Goal: Check status: Check status

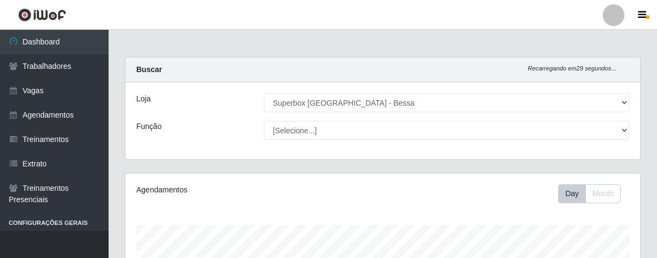
select select "206"
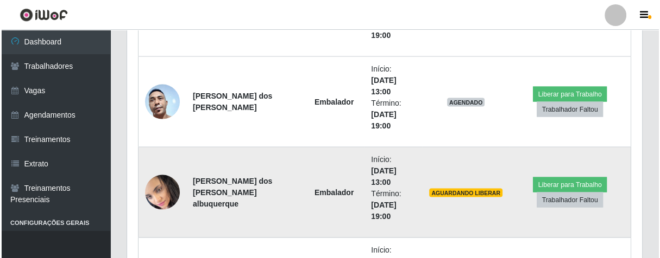
scroll to position [1718, 0]
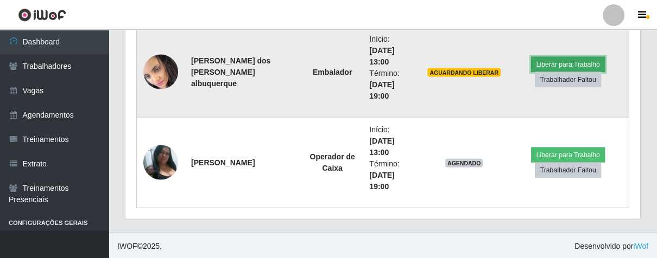
click at [544, 58] on button "Liberar para Trabalho" at bounding box center [567, 64] width 73 height 15
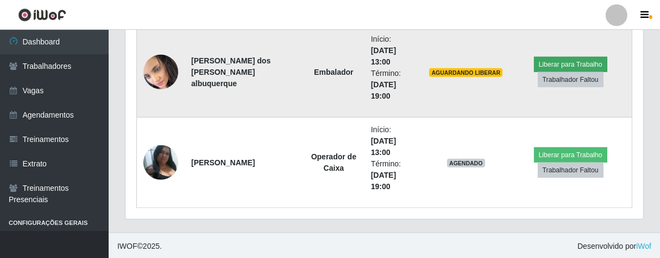
scroll to position [225, 508]
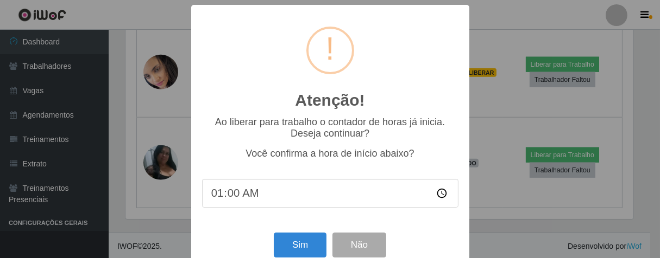
type input "13:00"
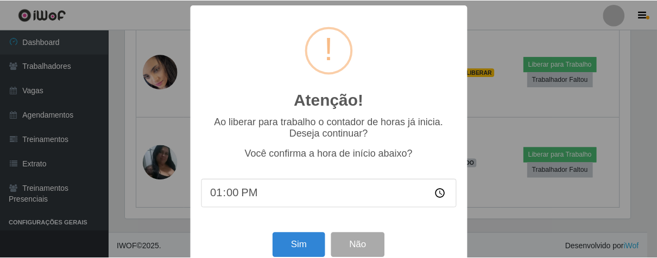
scroll to position [24, 0]
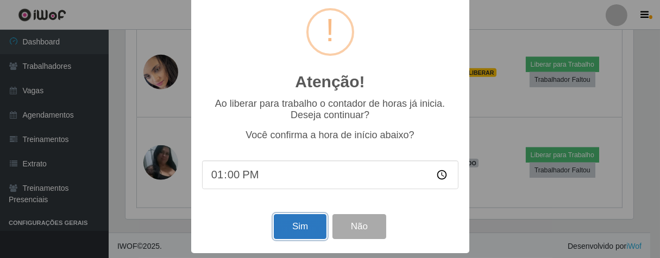
click at [300, 229] on button "Sim" at bounding box center [300, 227] width 53 height 26
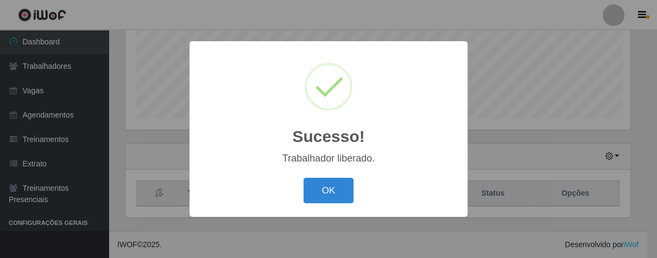
scroll to position [225, 508]
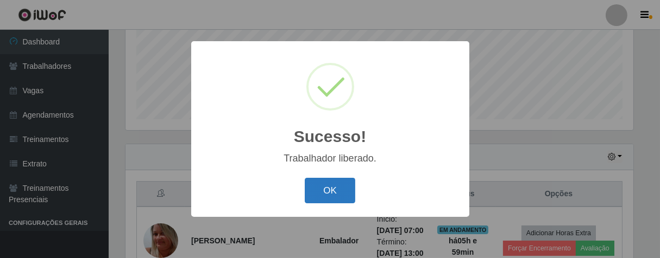
click at [340, 194] on button "OK" at bounding box center [330, 191] width 50 height 26
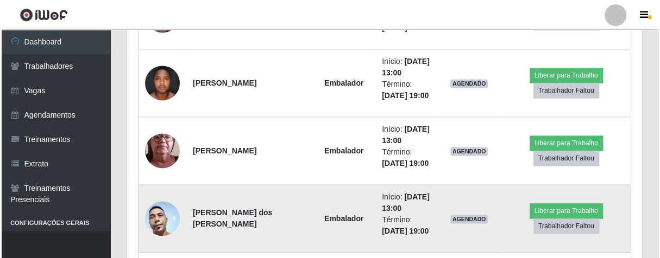
scroll to position [1353, 0]
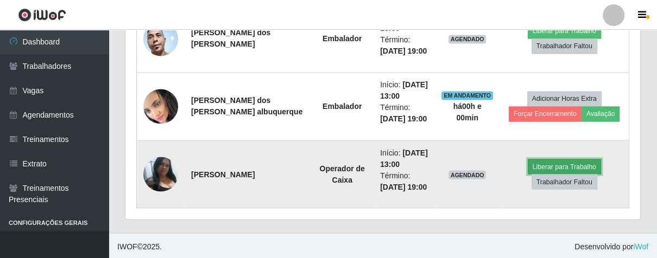
click at [569, 165] on button "Liberar para Trabalho" at bounding box center [564, 166] width 73 height 15
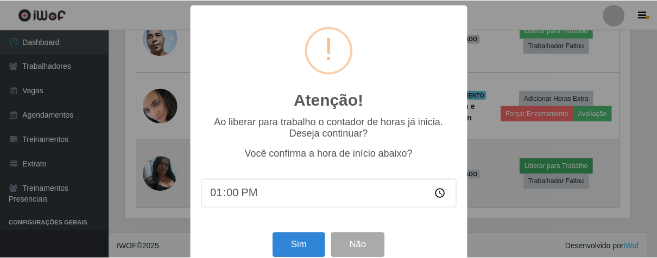
scroll to position [225, 508]
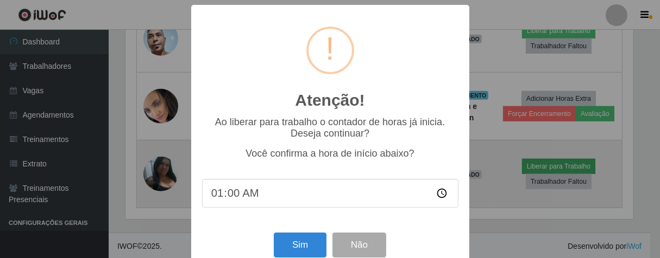
type input "13:00"
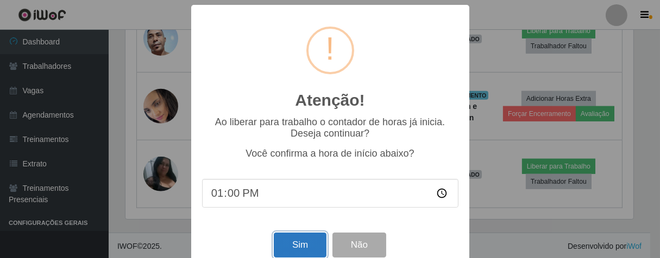
click at [280, 247] on button "Sim" at bounding box center [300, 246] width 53 height 26
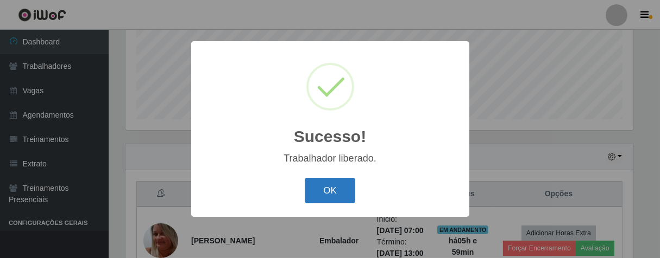
click at [324, 187] on button "OK" at bounding box center [330, 191] width 50 height 26
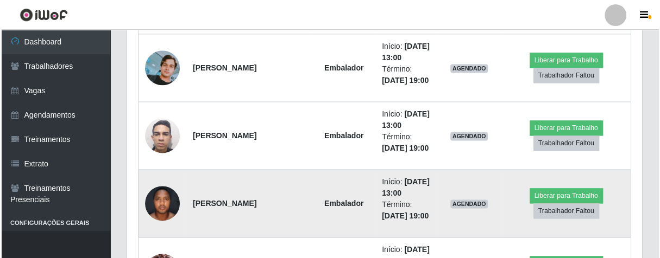
scroll to position [1173, 0]
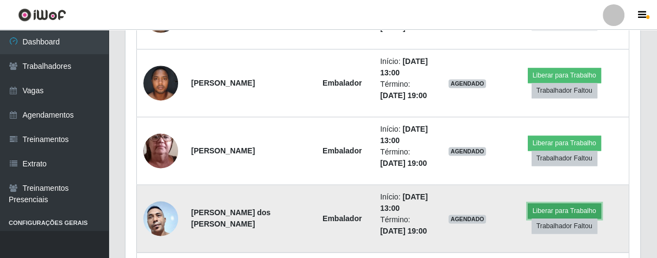
click at [567, 208] on button "Liberar para Trabalho" at bounding box center [564, 211] width 73 height 15
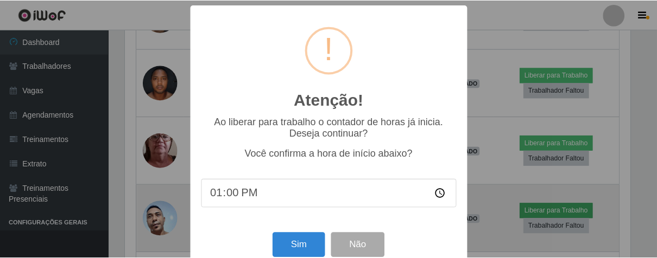
scroll to position [225, 508]
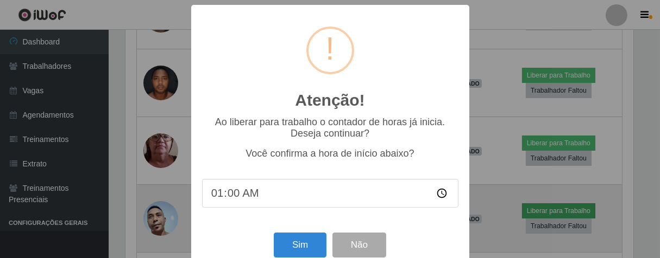
type input "13:00"
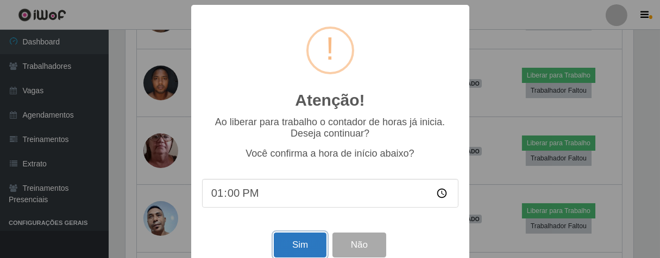
click at [282, 246] on button "Sim" at bounding box center [300, 246] width 53 height 26
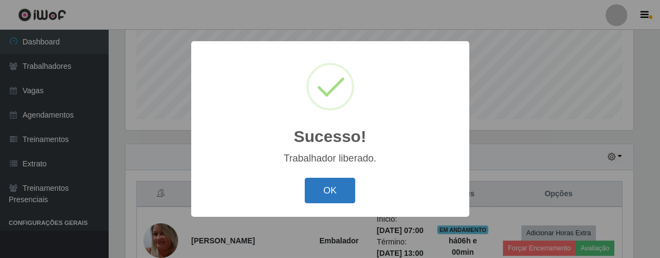
click at [321, 189] on button "OK" at bounding box center [330, 191] width 50 height 26
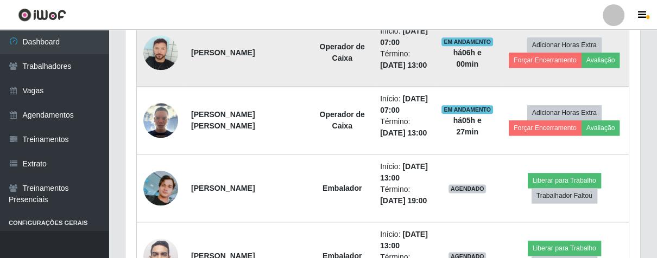
scroll to position [1113, 0]
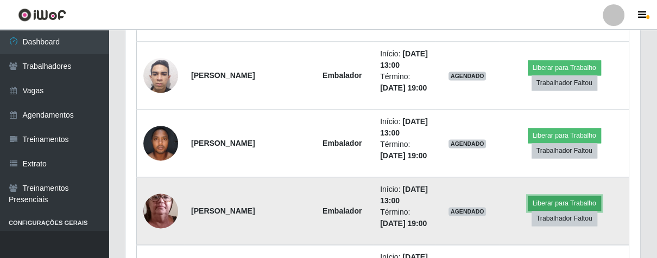
click at [578, 196] on button "Liberar para Trabalho" at bounding box center [564, 203] width 73 height 15
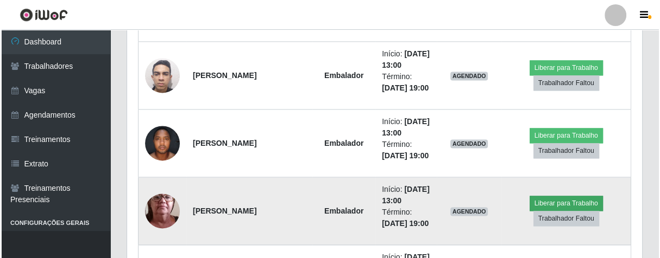
scroll to position [225, 508]
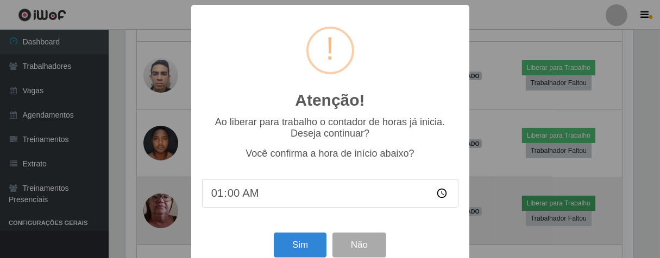
type input "13:00"
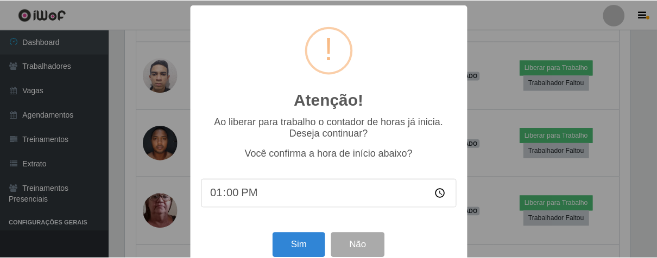
scroll to position [24, 0]
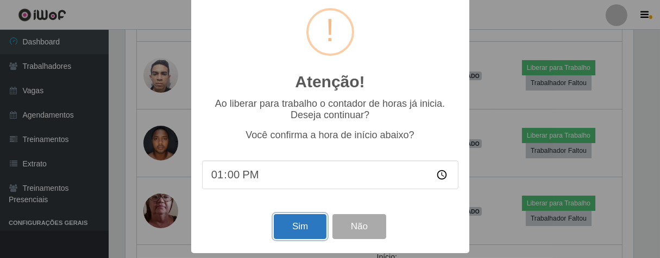
click at [289, 231] on button "Sim" at bounding box center [300, 227] width 53 height 26
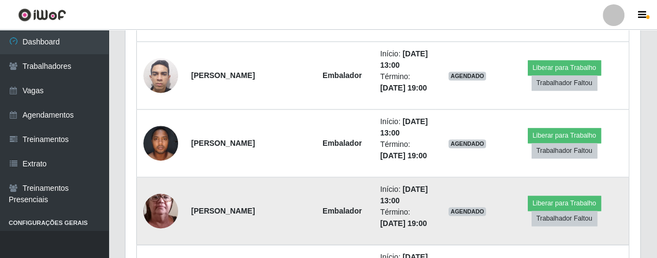
scroll to position [225, 508]
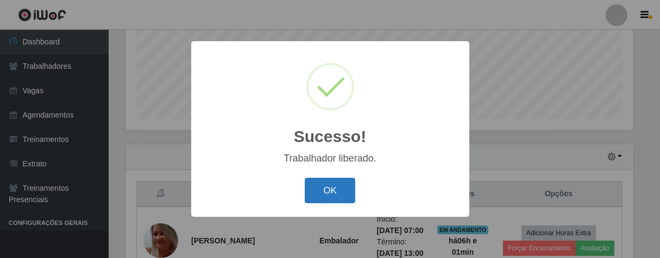
click at [345, 194] on button "OK" at bounding box center [330, 191] width 50 height 26
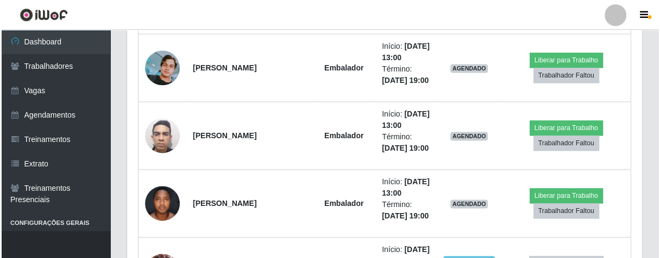
scroll to position [1113, 0]
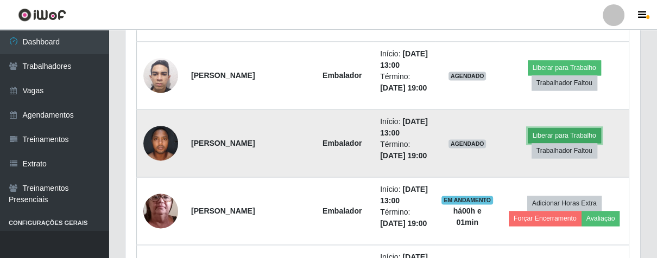
click at [547, 132] on button "Liberar para Trabalho" at bounding box center [564, 135] width 73 height 15
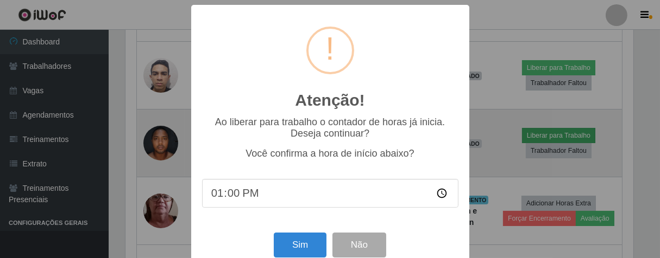
scroll to position [0, 0]
type input "13:00"
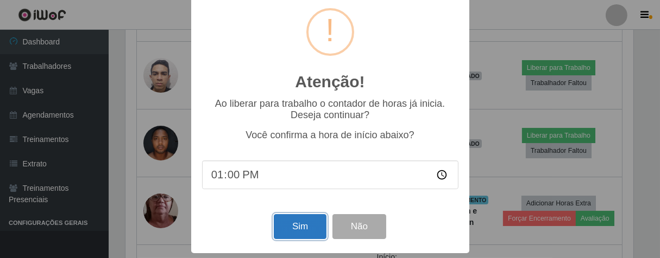
click at [278, 220] on button "Sim" at bounding box center [300, 227] width 53 height 26
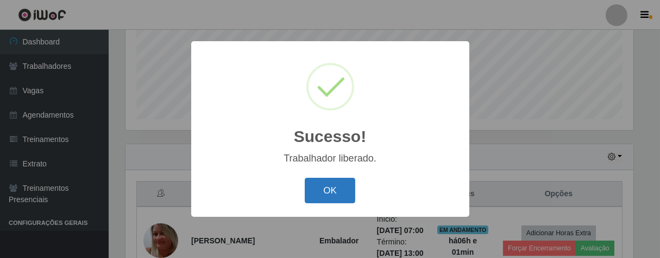
click at [331, 182] on button "OK" at bounding box center [330, 191] width 50 height 26
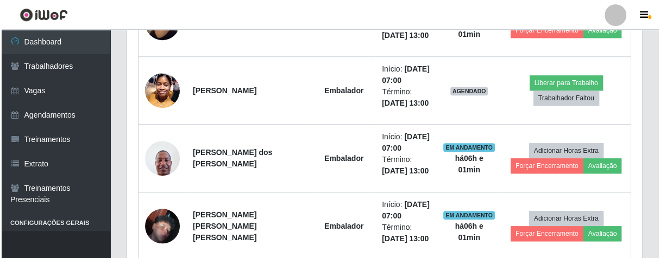
scroll to position [570, 0]
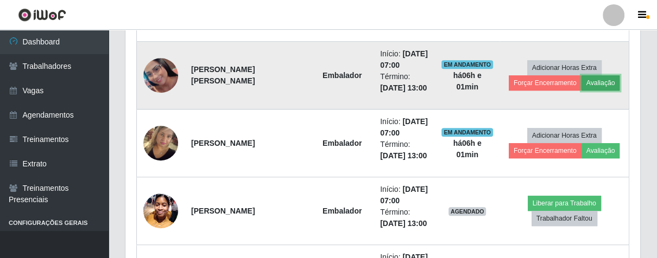
click at [600, 81] on button "Avaliação" at bounding box center [600, 82] width 39 height 15
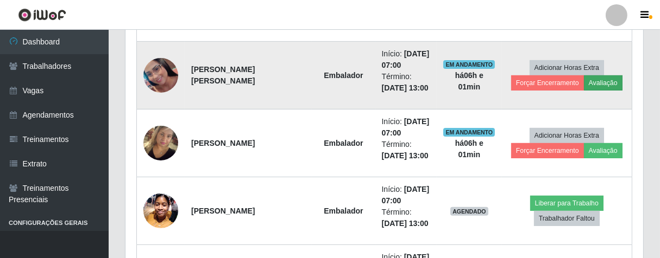
scroll to position [225, 508]
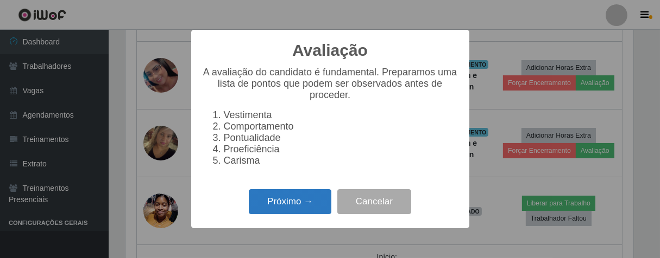
click at [292, 215] on button "Próximo →" at bounding box center [290, 202] width 83 height 26
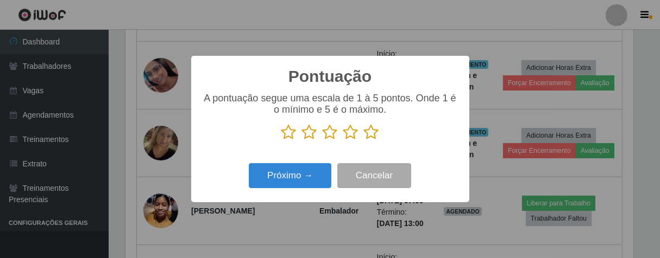
click at [370, 134] on icon at bounding box center [371, 132] width 15 height 16
click at [364, 141] on input "radio" at bounding box center [364, 141] width 0 height 0
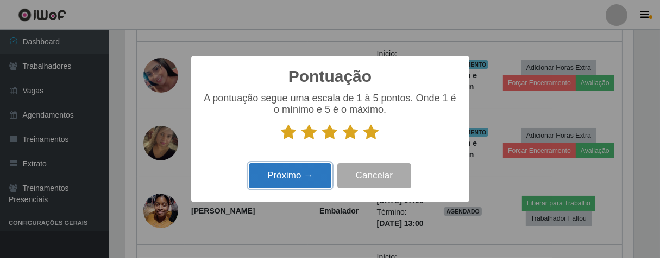
click at [314, 183] on button "Próximo →" at bounding box center [290, 176] width 83 height 26
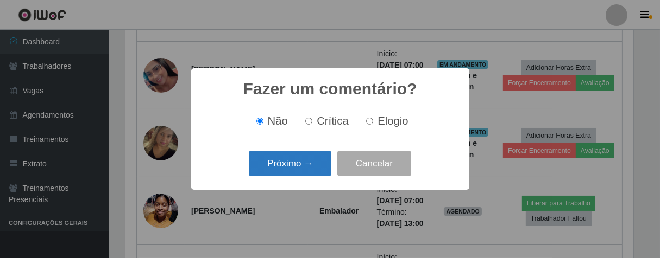
click at [307, 155] on button "Próximo →" at bounding box center [290, 164] width 83 height 26
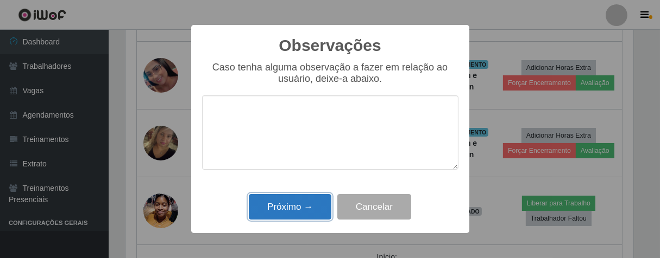
click at [300, 212] on button "Próximo →" at bounding box center [290, 207] width 83 height 26
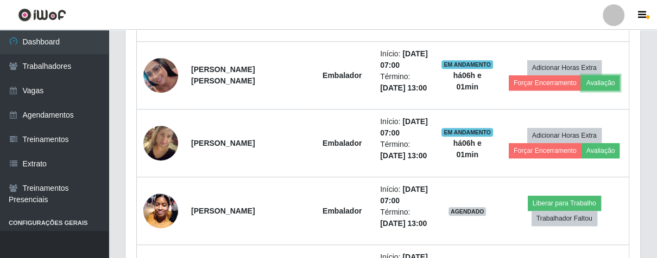
scroll to position [225, 514]
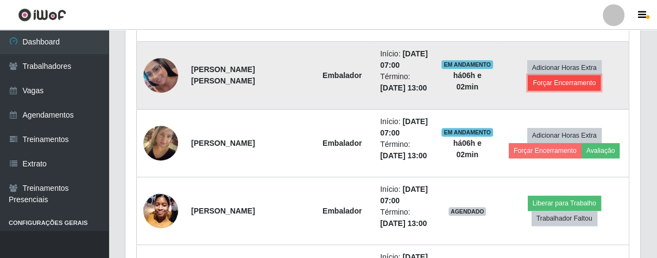
click at [552, 82] on button "Forçar Encerramento" at bounding box center [564, 82] width 73 height 15
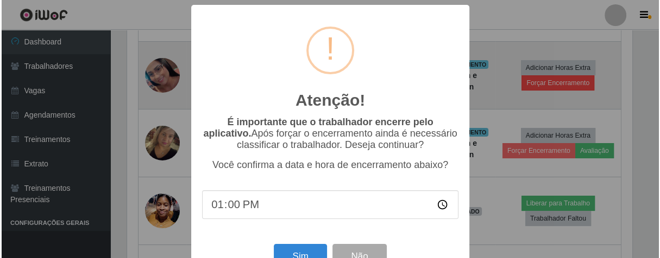
scroll to position [225, 508]
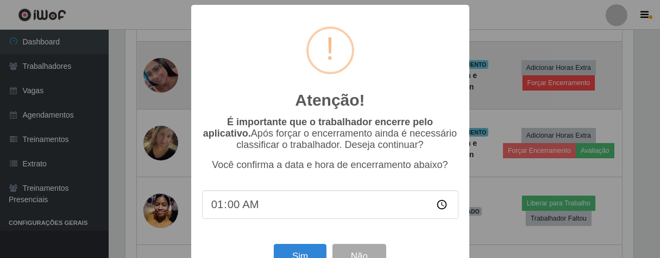
type input "13:00"
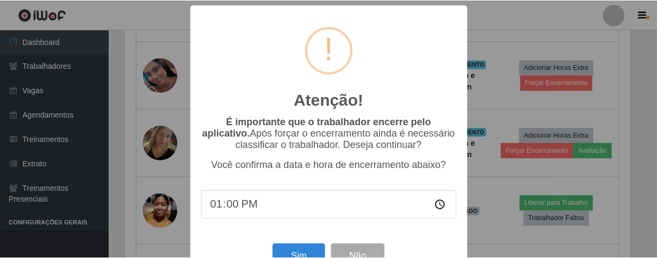
scroll to position [37, 0]
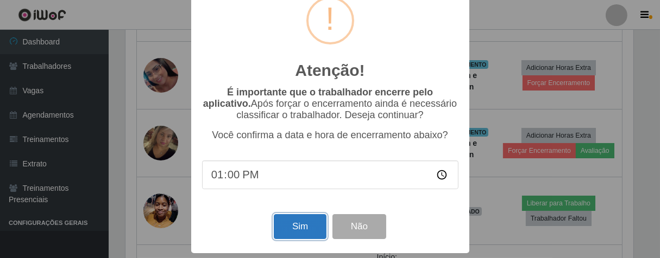
click at [309, 229] on button "Sim" at bounding box center [300, 227] width 53 height 26
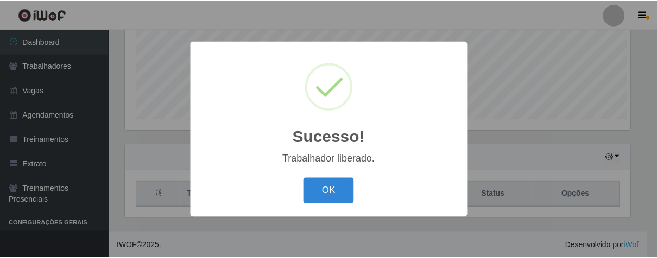
scroll to position [225, 508]
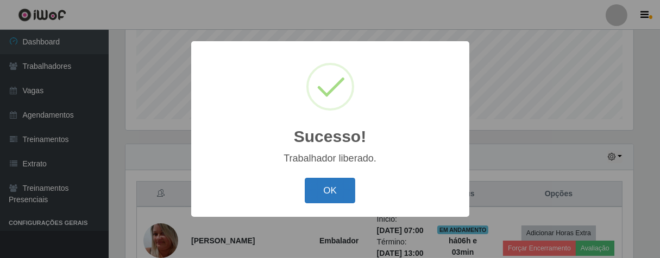
click at [326, 199] on button "OK" at bounding box center [330, 191] width 50 height 26
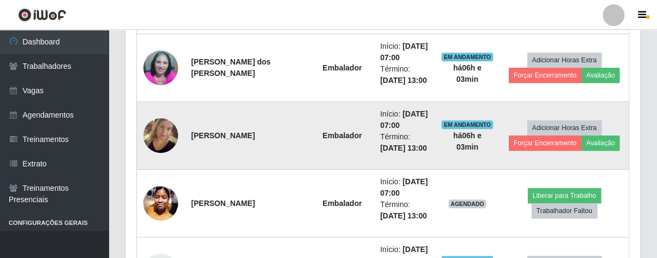
scroll to position [449, 0]
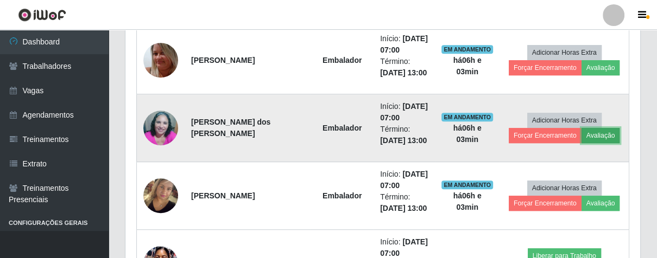
click at [599, 135] on button "Avaliação" at bounding box center [600, 135] width 39 height 15
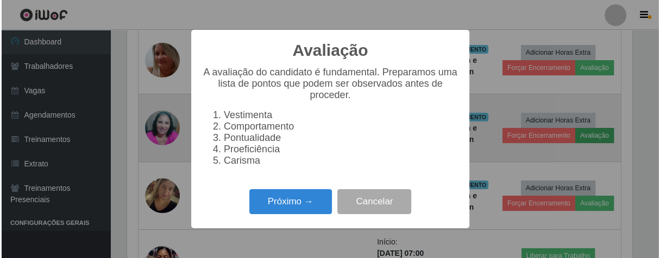
scroll to position [225, 508]
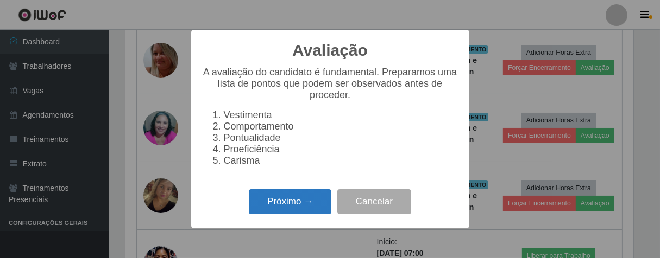
click at [283, 213] on button "Próximo →" at bounding box center [290, 202] width 83 height 26
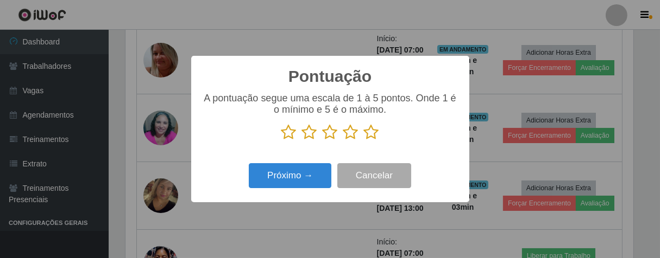
click at [371, 134] on icon at bounding box center [371, 132] width 15 height 16
click at [364, 141] on input "radio" at bounding box center [364, 141] width 0 height 0
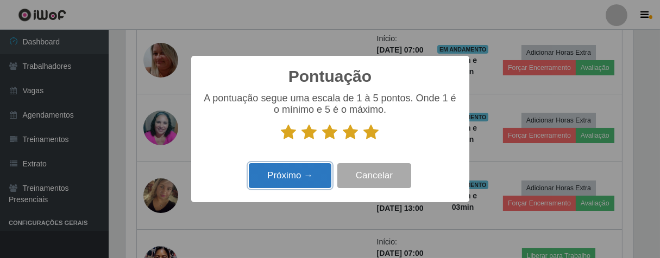
click at [310, 175] on button "Próximo →" at bounding box center [290, 176] width 83 height 26
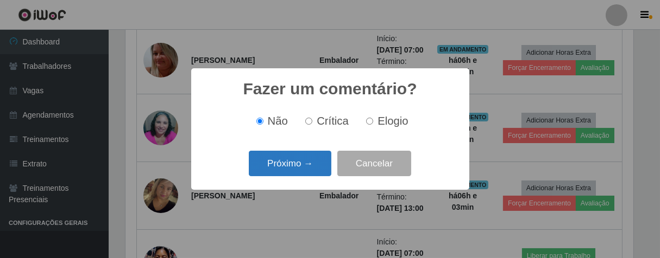
click at [310, 164] on button "Próximo →" at bounding box center [290, 164] width 83 height 26
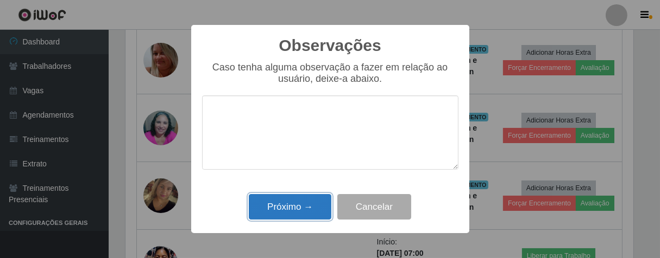
click at [308, 216] on button "Próximo →" at bounding box center [290, 207] width 83 height 26
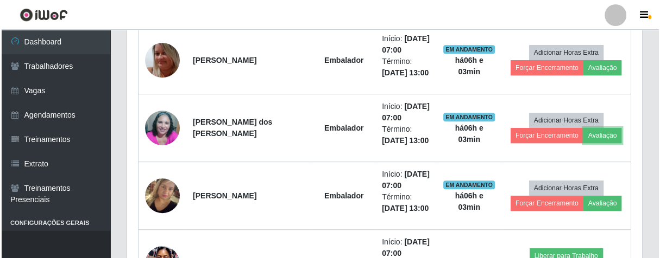
scroll to position [225, 514]
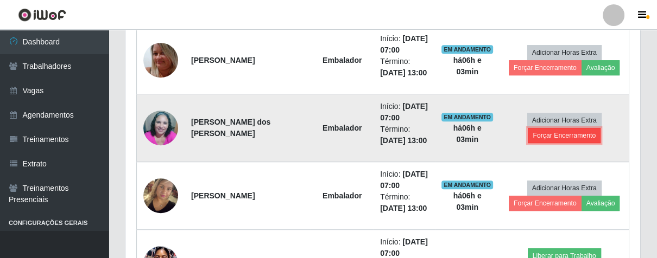
click at [559, 134] on button "Forçar Encerramento" at bounding box center [564, 135] width 73 height 15
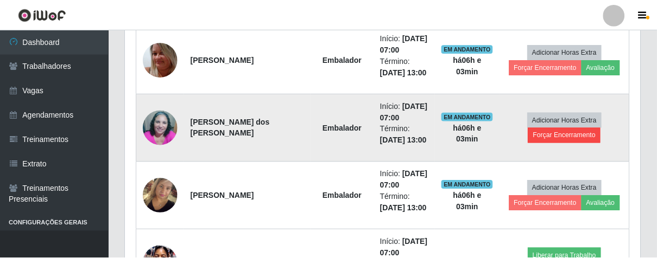
scroll to position [225, 508]
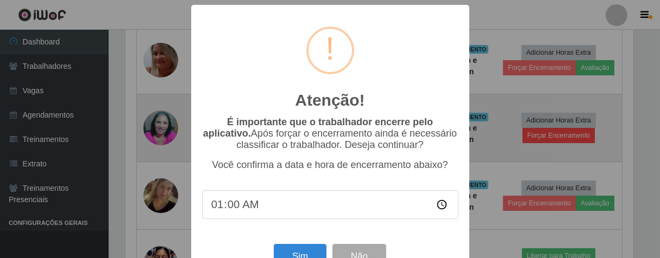
type input "13:00"
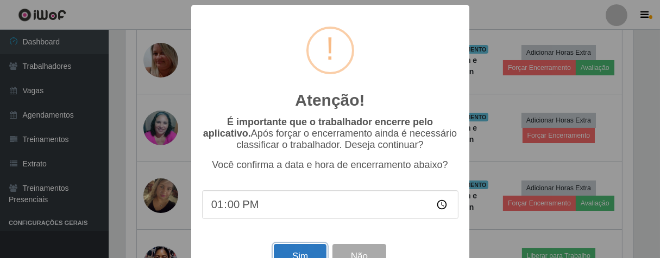
click at [305, 255] on button "Sim" at bounding box center [300, 257] width 53 height 26
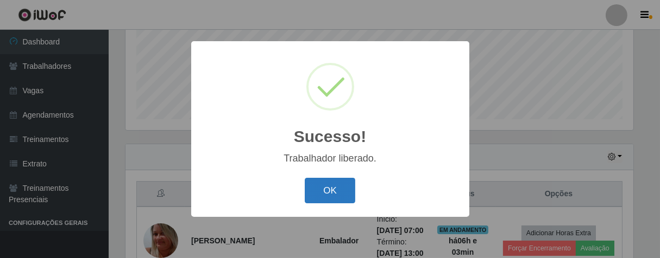
click at [326, 198] on button "OK" at bounding box center [330, 191] width 50 height 26
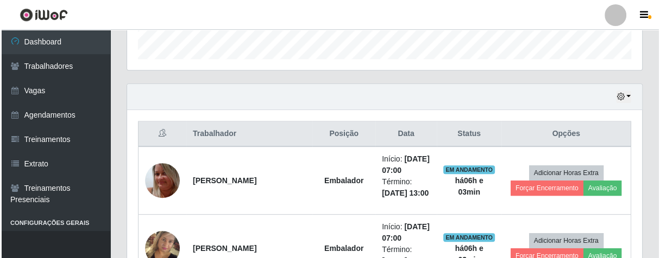
scroll to position [389, 0]
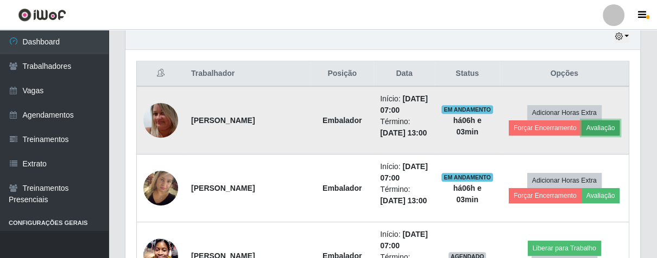
click at [597, 128] on button "Avaliação" at bounding box center [600, 128] width 39 height 15
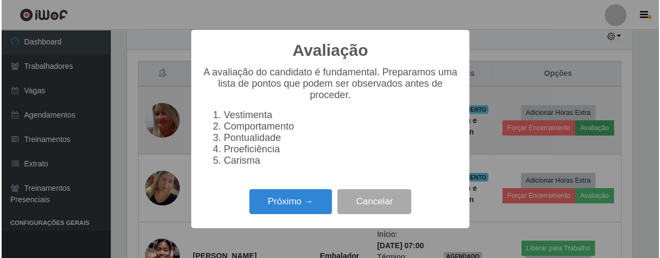
scroll to position [225, 508]
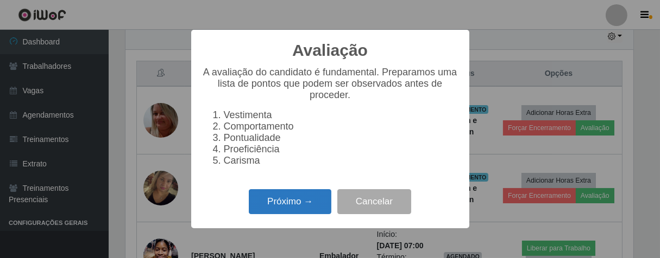
click at [285, 208] on button "Próximo →" at bounding box center [290, 202] width 83 height 26
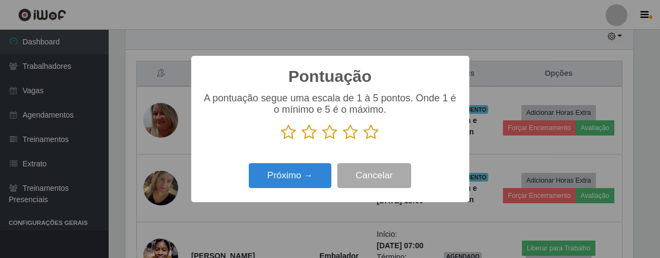
click at [371, 134] on icon at bounding box center [371, 132] width 15 height 16
click at [364, 141] on input "radio" at bounding box center [364, 141] width 0 height 0
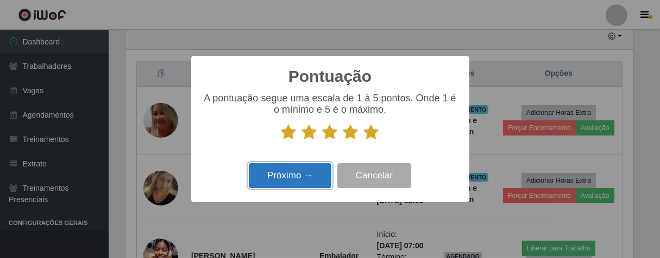
click at [326, 170] on button "Próximo →" at bounding box center [290, 176] width 83 height 26
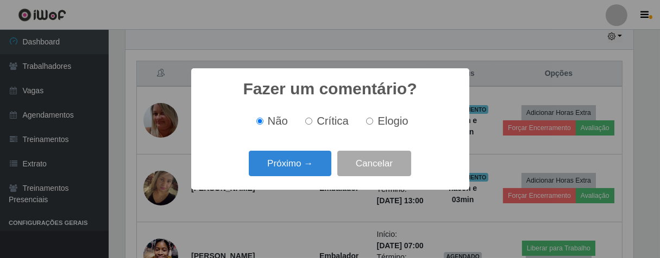
click at [326, 164] on button "Próximo →" at bounding box center [290, 164] width 83 height 26
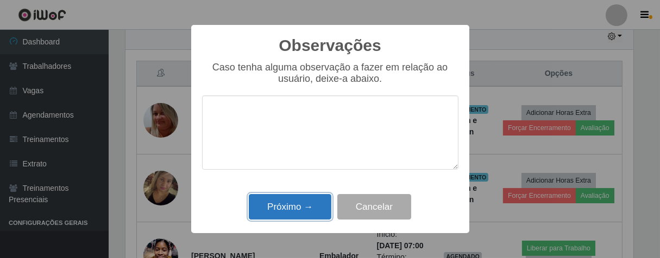
click at [307, 201] on button "Próximo →" at bounding box center [290, 207] width 83 height 26
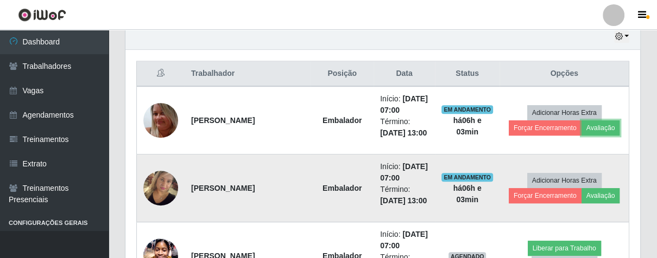
scroll to position [225, 514]
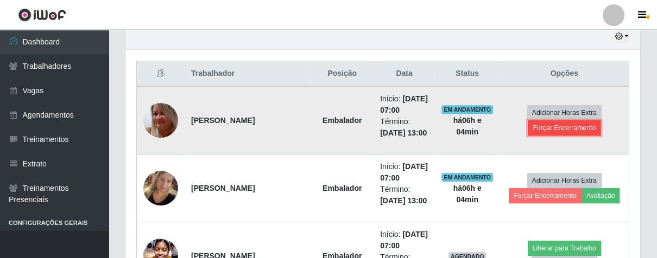
click at [565, 126] on button "Forçar Encerramento" at bounding box center [564, 128] width 73 height 15
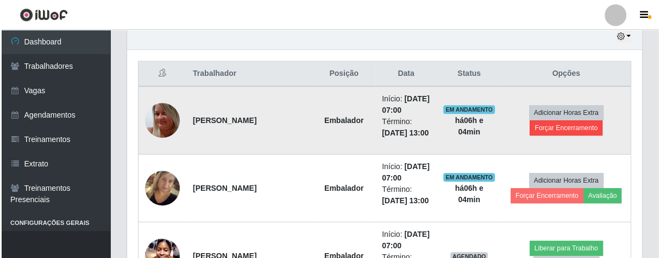
scroll to position [225, 508]
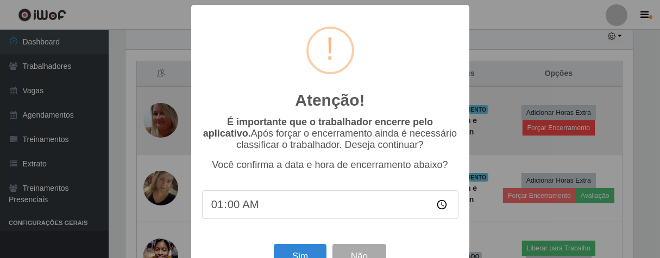
type input "13:00"
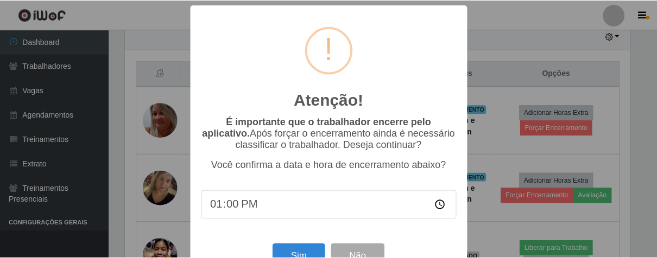
scroll to position [37, 0]
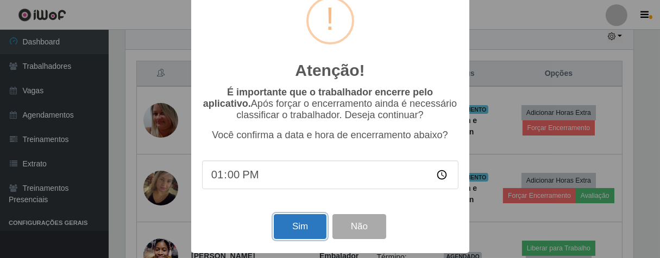
click at [309, 216] on button "Sim" at bounding box center [300, 227] width 53 height 26
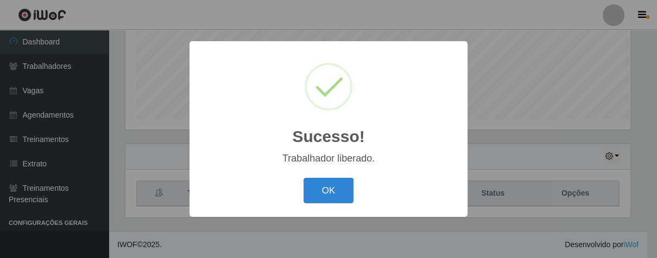
scroll to position [225, 508]
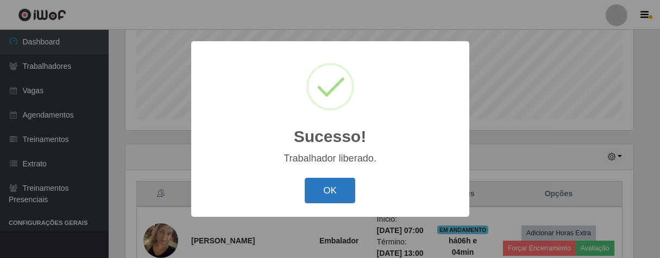
click at [328, 193] on button "OK" at bounding box center [330, 191] width 50 height 26
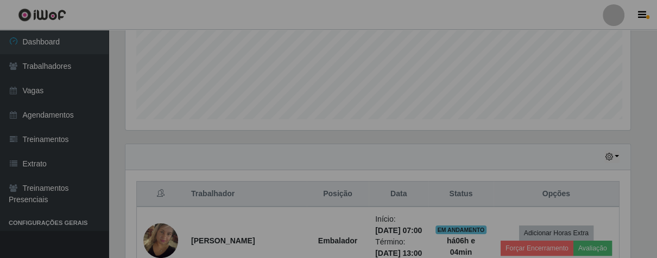
scroll to position [225, 514]
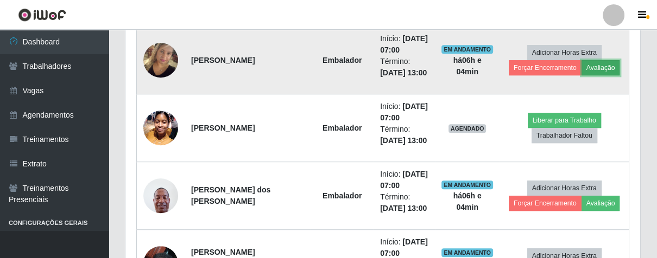
click at [591, 67] on button "Avaliação" at bounding box center [600, 67] width 39 height 15
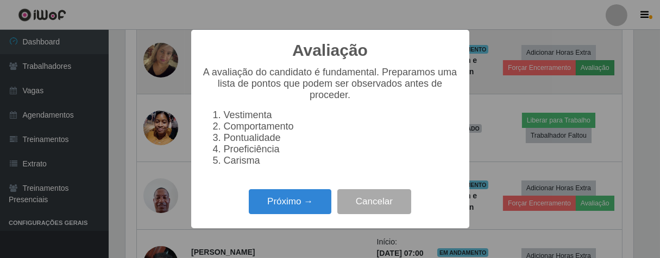
scroll to position [542615, 542333]
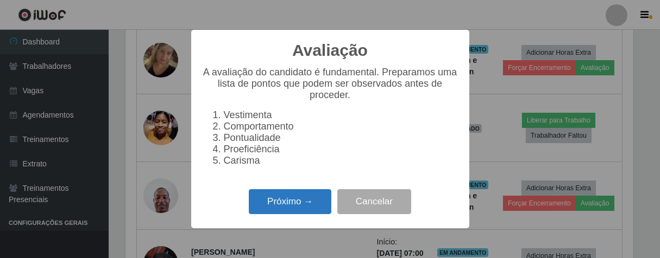
click at [305, 207] on button "Próximo →" at bounding box center [290, 202] width 83 height 26
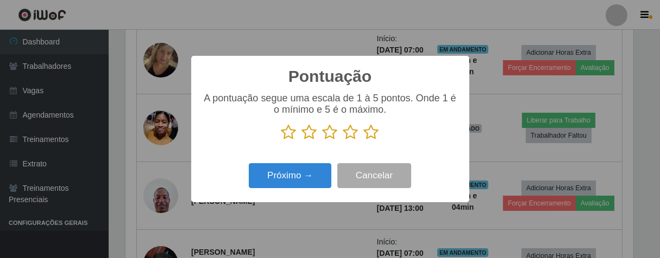
click at [373, 134] on icon at bounding box center [371, 132] width 15 height 16
click at [364, 141] on input "radio" at bounding box center [364, 141] width 0 height 0
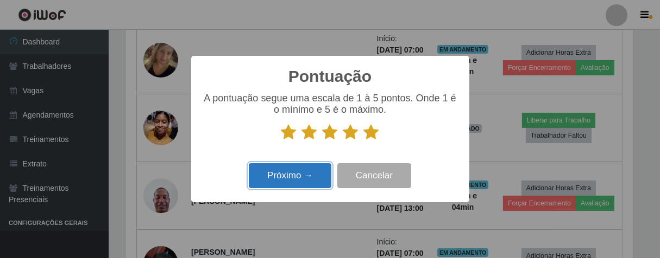
click at [325, 173] on button "Próximo →" at bounding box center [290, 176] width 83 height 26
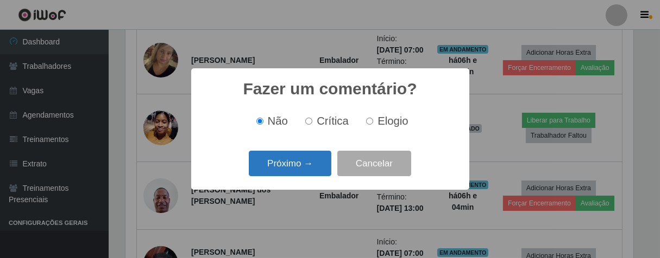
click at [321, 167] on button "Próximo →" at bounding box center [290, 164] width 83 height 26
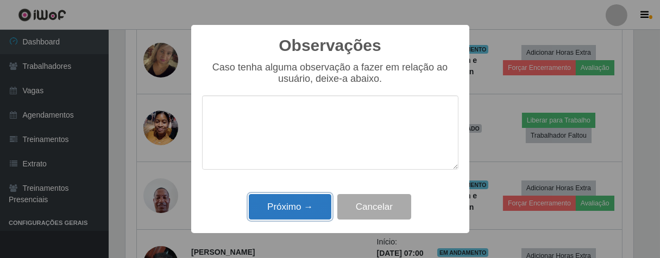
click at [315, 210] on button "Próximo →" at bounding box center [290, 207] width 83 height 26
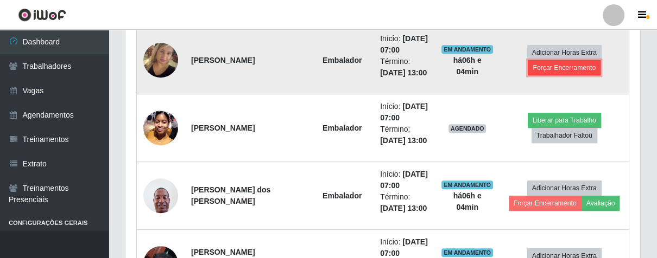
click at [582, 65] on button "Forçar Encerramento" at bounding box center [564, 67] width 73 height 15
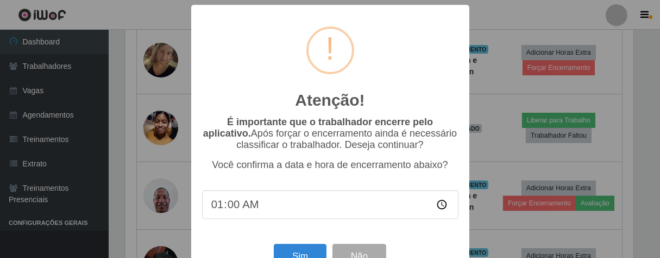
type input "13:00"
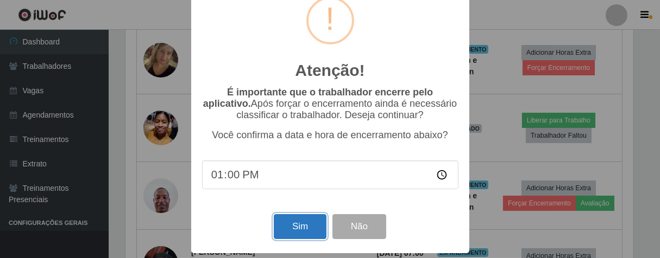
click at [313, 233] on button "Sim" at bounding box center [300, 227] width 53 height 26
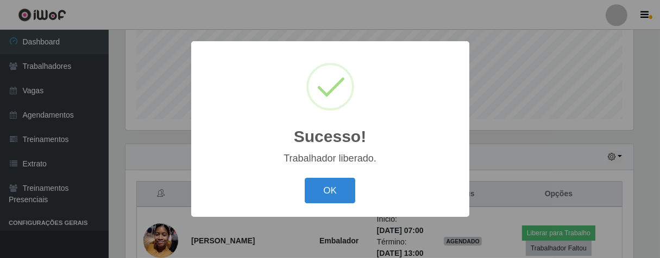
drag, startPoint x: 342, startPoint y: 185, endPoint x: 349, endPoint y: 142, distance: 43.4
click at [335, 176] on div "OK Cancel" at bounding box center [330, 190] width 256 height 31
click at [343, 194] on button "OK" at bounding box center [330, 191] width 50 height 26
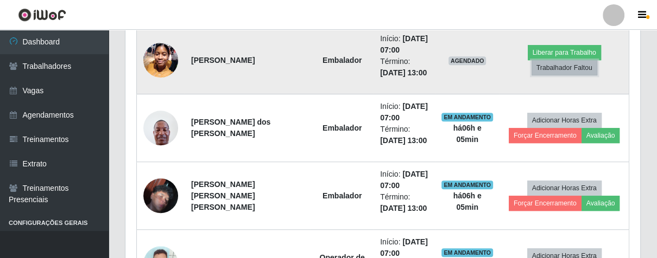
click at [565, 66] on button "Trabalhador Faltou" at bounding box center [564, 67] width 66 height 15
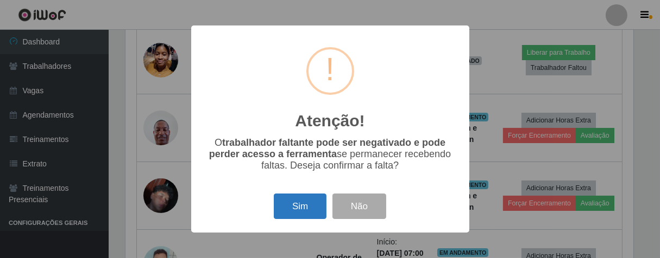
click at [305, 199] on button "Sim" at bounding box center [300, 207] width 53 height 26
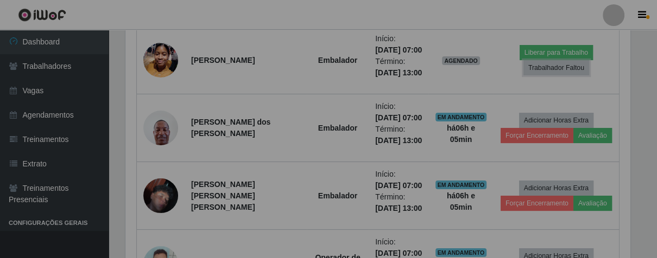
scroll to position [542615, 542326]
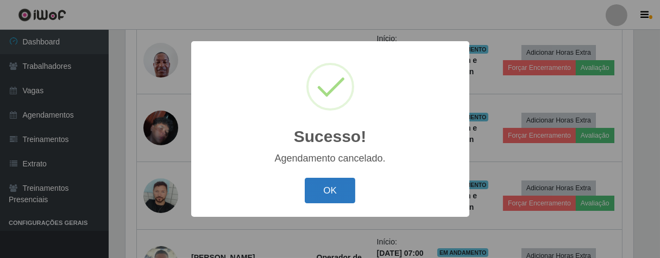
click at [333, 189] on button "OK" at bounding box center [330, 191] width 50 height 26
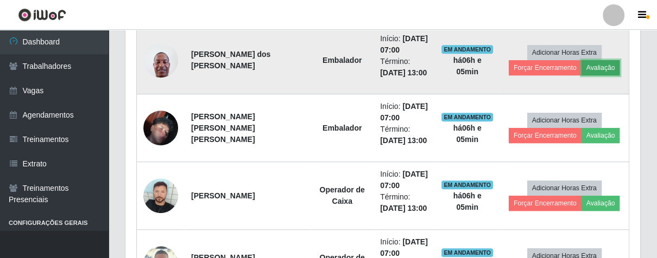
click at [594, 67] on button "Avaliação" at bounding box center [600, 67] width 39 height 15
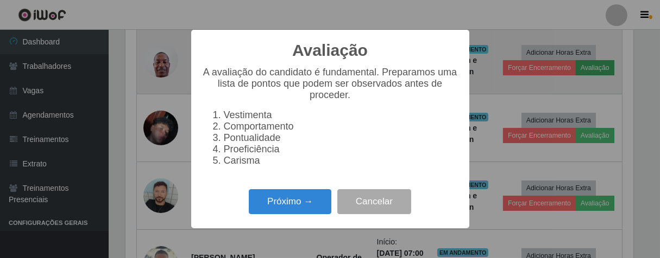
scroll to position [225, 508]
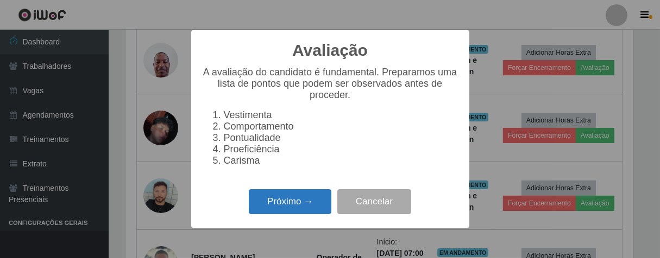
click at [294, 214] on button "Próximo →" at bounding box center [290, 202] width 83 height 26
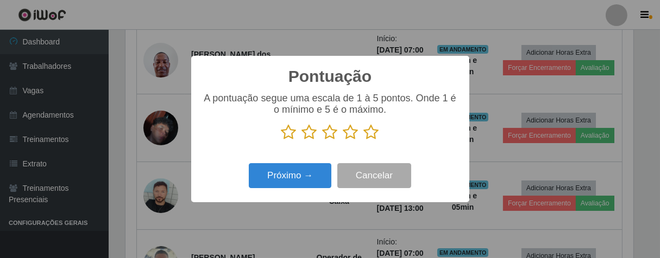
scroll to position [542615, 542333]
click at [373, 132] on icon at bounding box center [371, 132] width 15 height 16
click at [364, 141] on input "radio" at bounding box center [364, 141] width 0 height 0
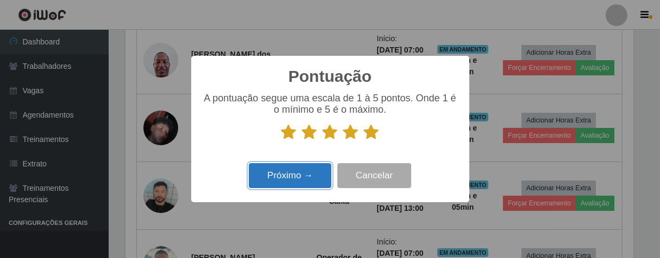
click at [326, 171] on button "Próximo →" at bounding box center [290, 176] width 83 height 26
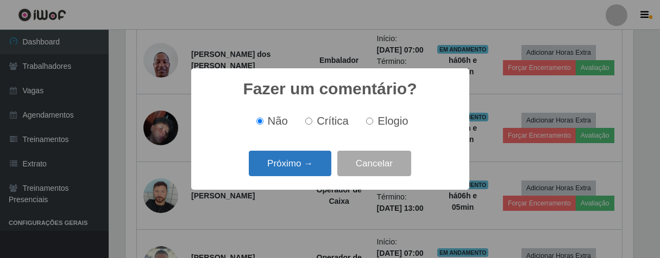
click at [326, 168] on button "Próximo →" at bounding box center [290, 164] width 83 height 26
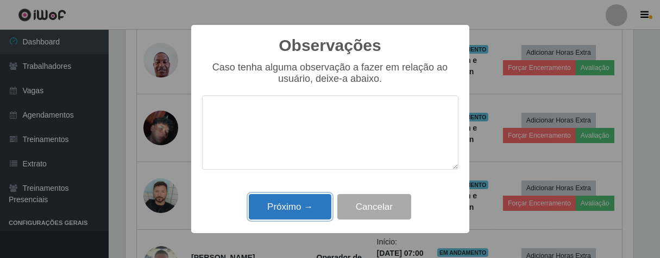
click at [320, 201] on button "Próximo →" at bounding box center [290, 207] width 83 height 26
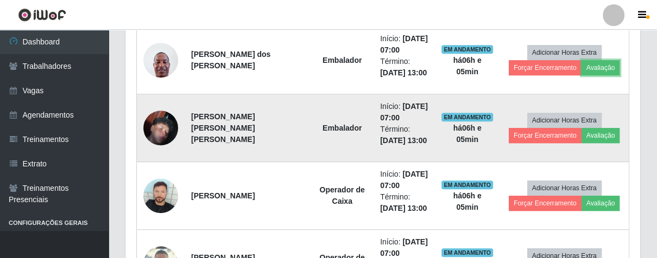
scroll to position [225, 514]
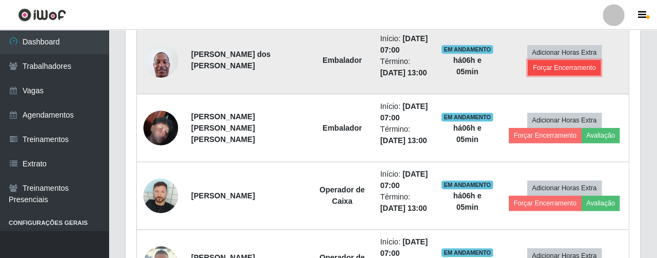
click at [550, 68] on button "Forçar Encerramento" at bounding box center [564, 67] width 73 height 15
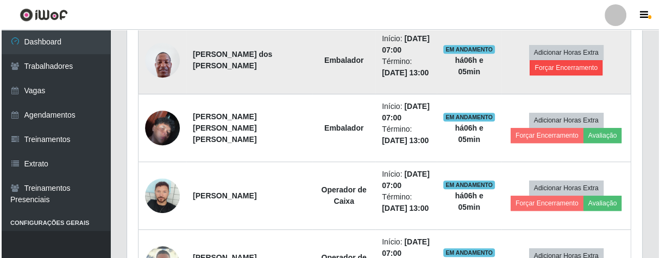
scroll to position [225, 508]
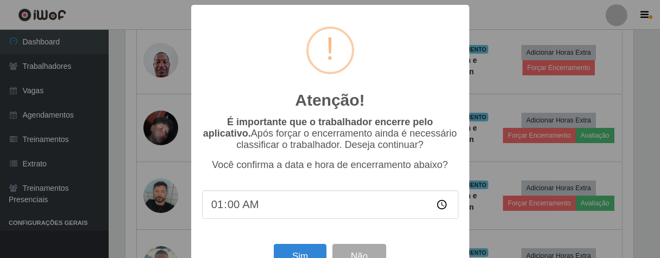
type input "13:00"
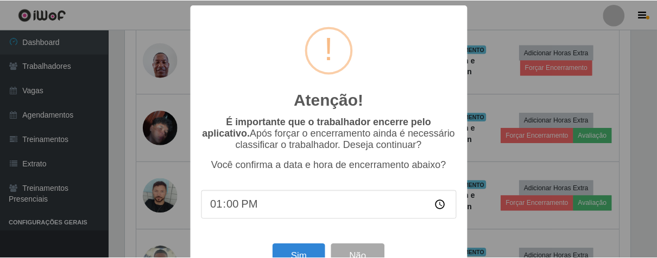
scroll to position [37, 0]
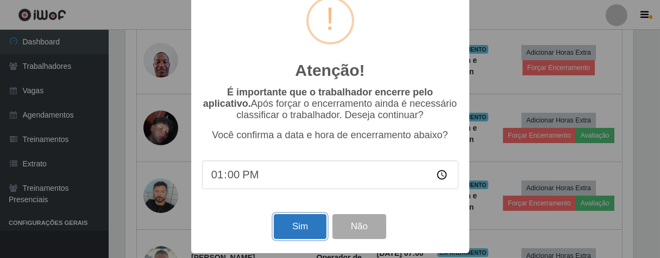
click at [308, 233] on button "Sim" at bounding box center [300, 227] width 53 height 26
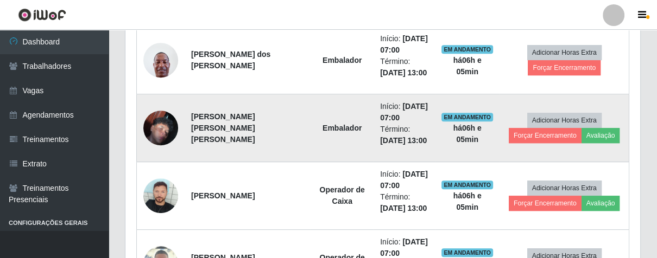
scroll to position [225, 508]
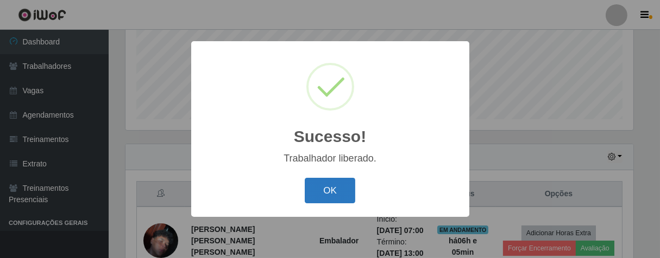
click at [324, 194] on button "OK" at bounding box center [330, 191] width 50 height 26
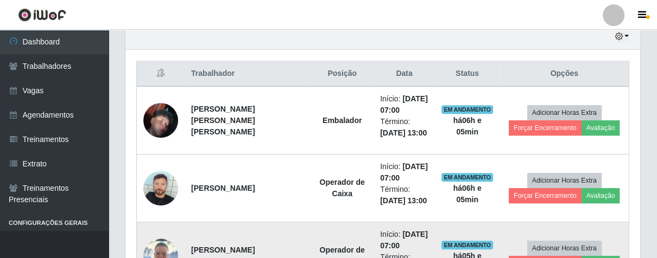
scroll to position [329, 0]
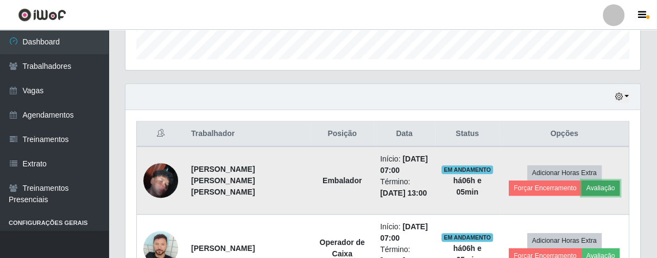
click at [600, 188] on button "Avaliação" at bounding box center [600, 188] width 39 height 15
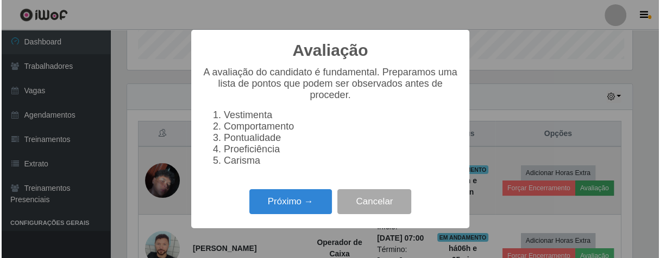
scroll to position [225, 508]
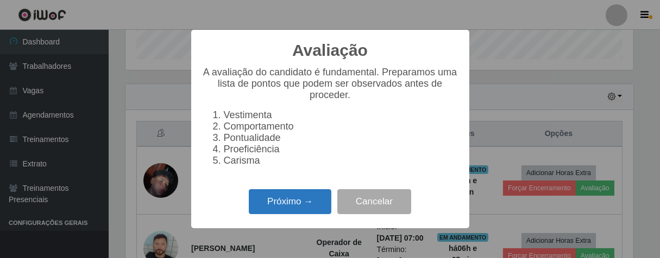
click at [304, 205] on button "Próximo →" at bounding box center [290, 202] width 83 height 26
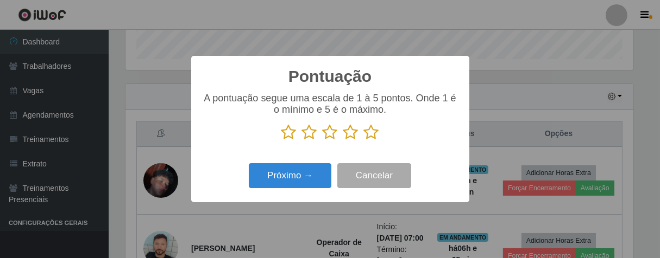
click at [374, 131] on icon at bounding box center [371, 132] width 15 height 16
click at [364, 141] on input "radio" at bounding box center [364, 141] width 0 height 0
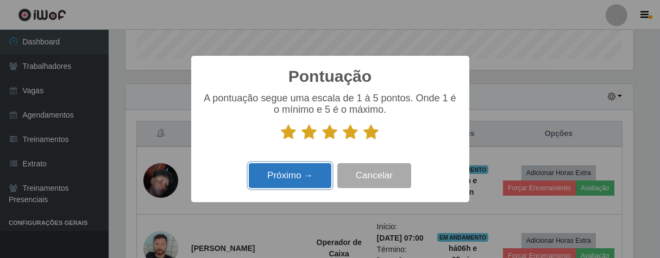
click at [327, 172] on button "Próximo →" at bounding box center [290, 176] width 83 height 26
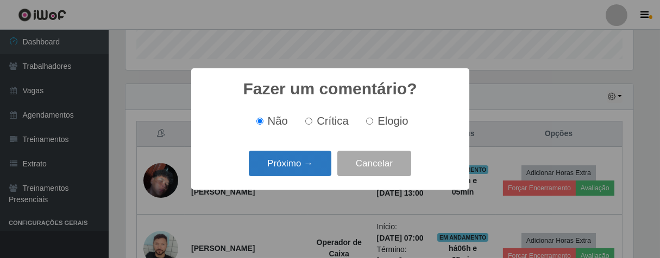
click at [329, 163] on button "Próximo →" at bounding box center [290, 164] width 83 height 26
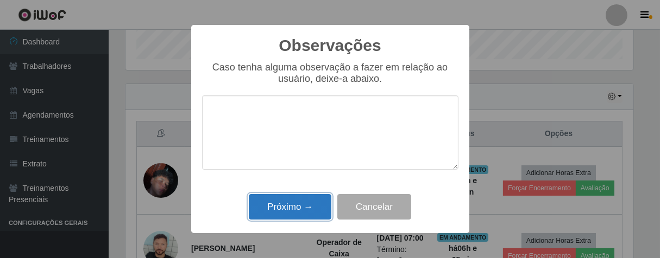
click at [324, 206] on button "Próximo →" at bounding box center [290, 207] width 83 height 26
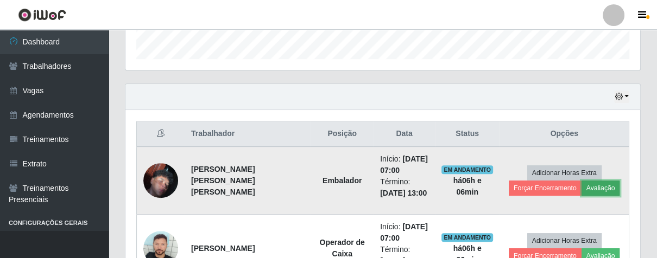
click at [597, 188] on button "Avaliação" at bounding box center [600, 188] width 39 height 15
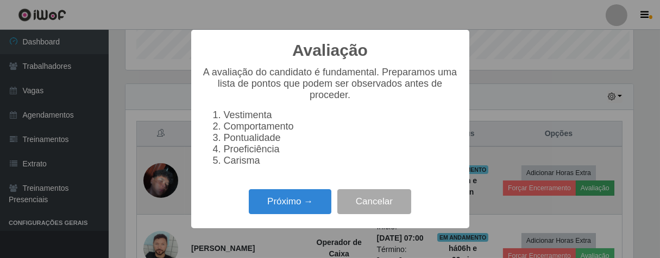
scroll to position [225, 508]
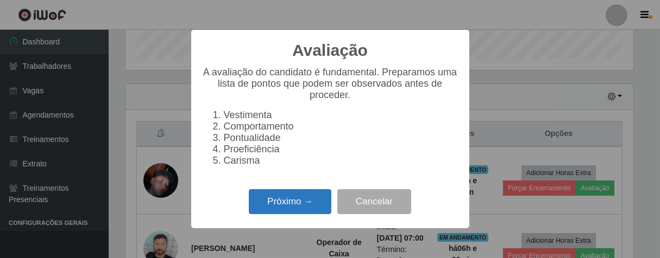
click at [286, 206] on button "Próximo →" at bounding box center [290, 202] width 83 height 26
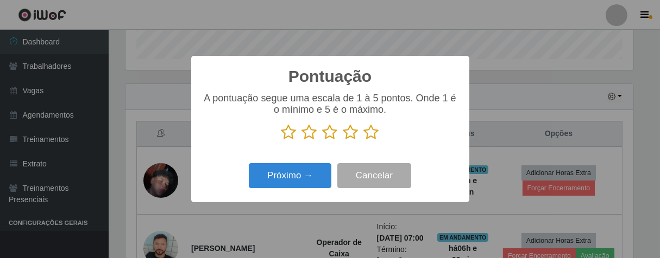
click at [369, 133] on icon at bounding box center [371, 132] width 15 height 16
click at [364, 141] on input "radio" at bounding box center [364, 141] width 0 height 0
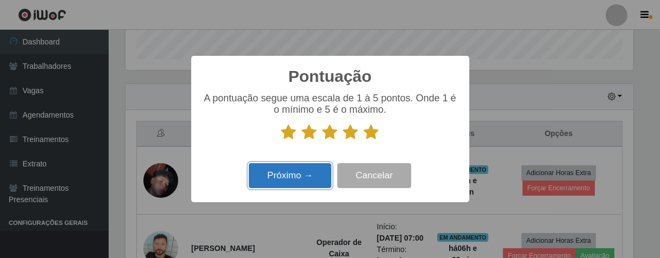
click at [313, 170] on button "Próximo →" at bounding box center [290, 176] width 83 height 26
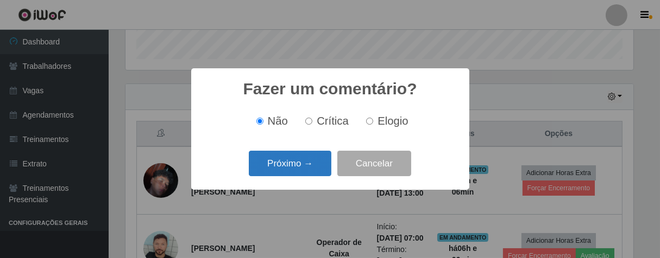
click at [322, 159] on button "Próximo →" at bounding box center [290, 164] width 83 height 26
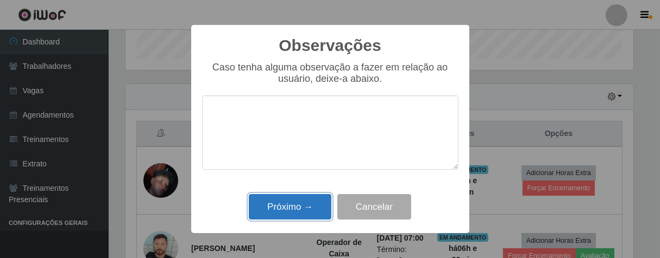
click at [320, 200] on button "Próximo →" at bounding box center [290, 207] width 83 height 26
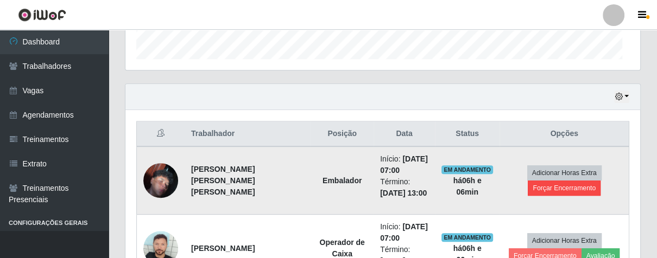
scroll to position [225, 514]
click at [557, 186] on button "Forçar Encerramento" at bounding box center [564, 188] width 73 height 15
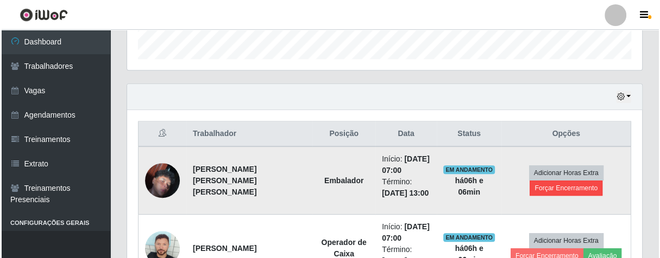
scroll to position [225, 508]
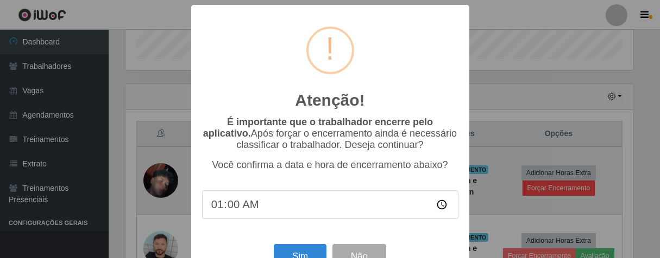
type input "13:00"
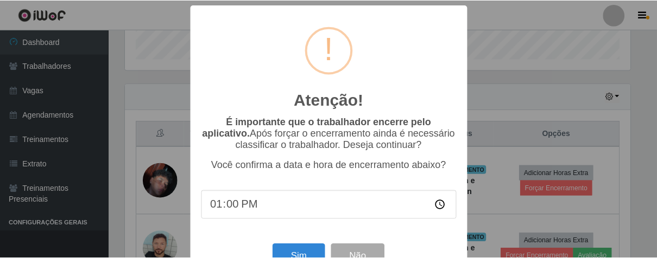
scroll to position [37, 0]
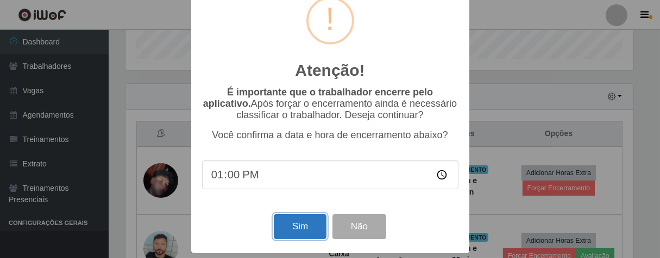
click at [295, 233] on button "Sim" at bounding box center [300, 227] width 53 height 26
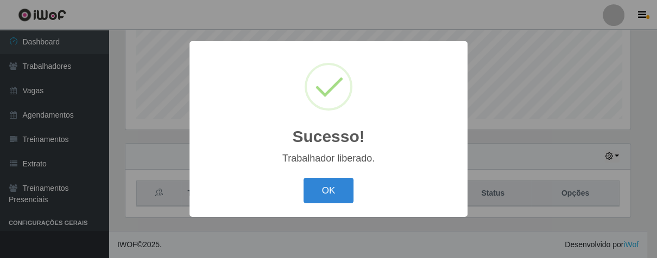
scroll to position [225, 508]
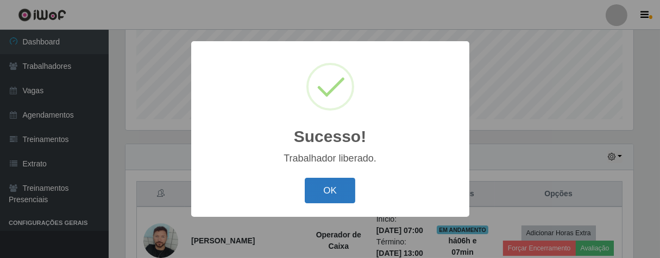
click at [343, 194] on button "OK" at bounding box center [330, 191] width 50 height 26
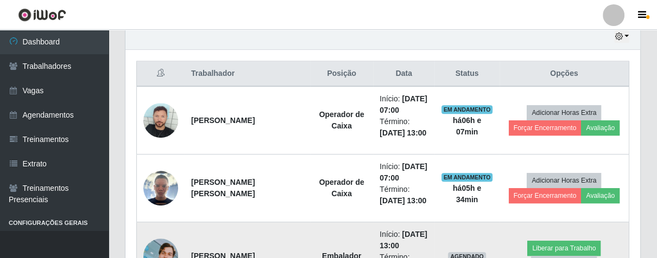
scroll to position [449, 0]
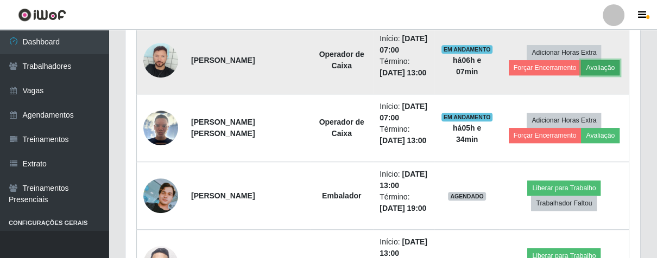
click at [602, 66] on button "Avaliação" at bounding box center [600, 67] width 39 height 15
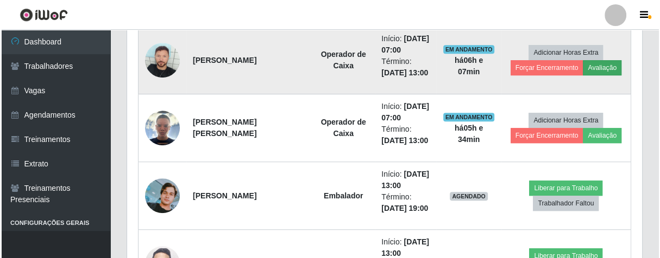
scroll to position [225, 508]
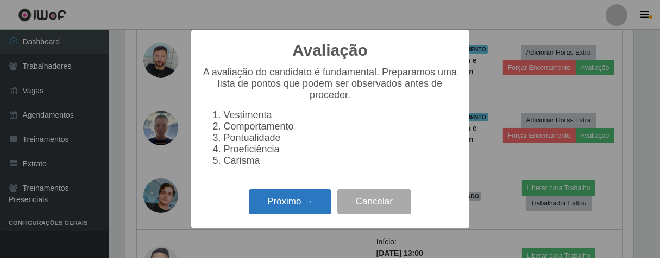
click at [305, 201] on button "Próximo →" at bounding box center [290, 202] width 83 height 26
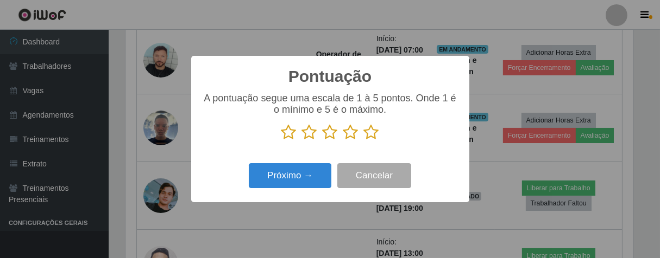
scroll to position [542615, 542333]
click at [375, 135] on icon at bounding box center [371, 132] width 15 height 16
click at [364, 141] on input "radio" at bounding box center [364, 141] width 0 height 0
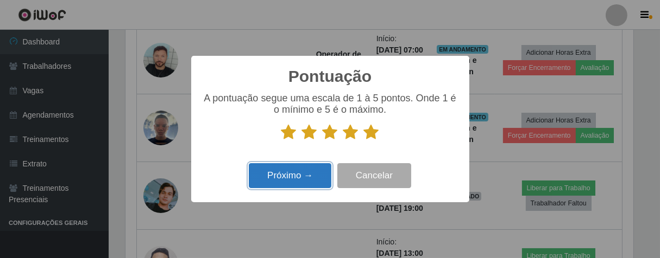
click at [321, 170] on button "Próximo →" at bounding box center [290, 176] width 83 height 26
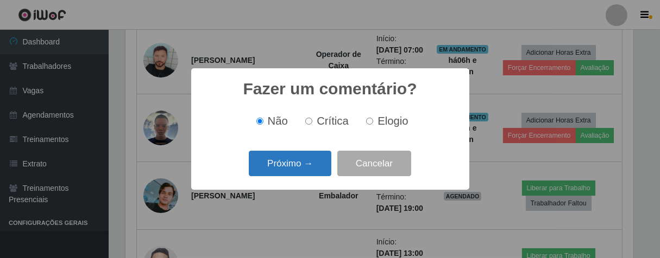
click at [320, 169] on button "Próximo →" at bounding box center [290, 164] width 83 height 26
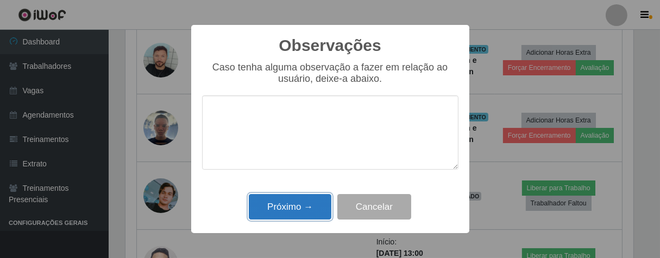
click at [316, 203] on button "Próximo →" at bounding box center [290, 207] width 83 height 26
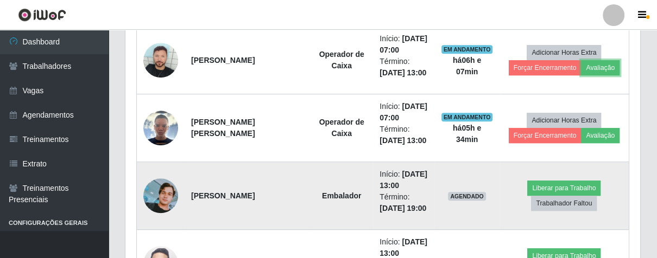
scroll to position [225, 514]
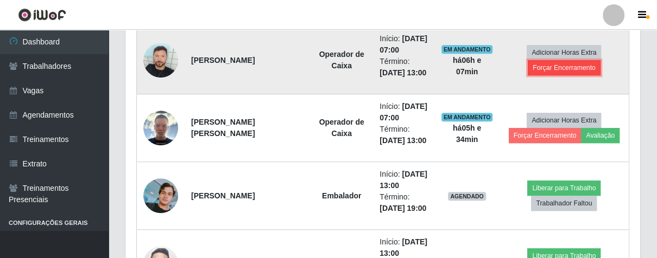
click at [571, 63] on button "Forçar Encerramento" at bounding box center [564, 67] width 73 height 15
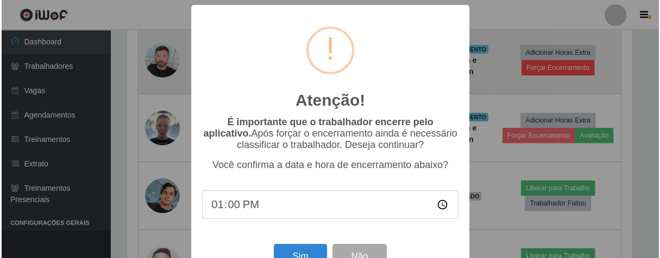
scroll to position [225, 508]
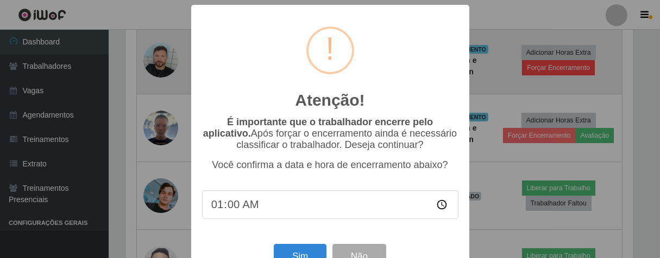
type input "13:00"
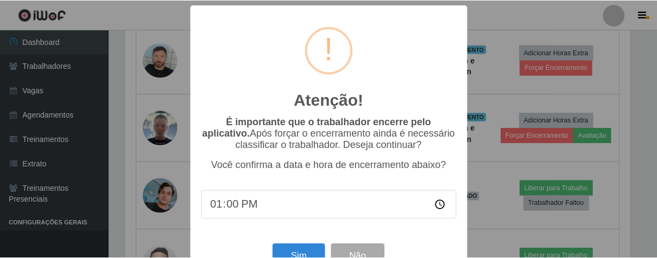
scroll to position [37, 0]
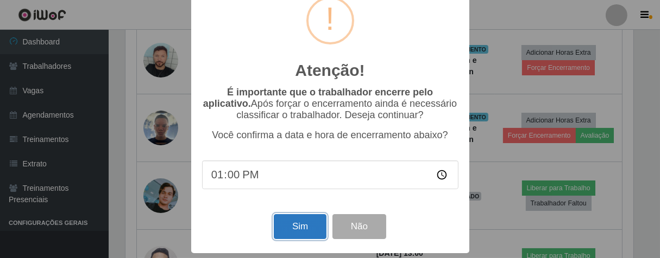
click at [291, 225] on button "Sim" at bounding box center [300, 227] width 53 height 26
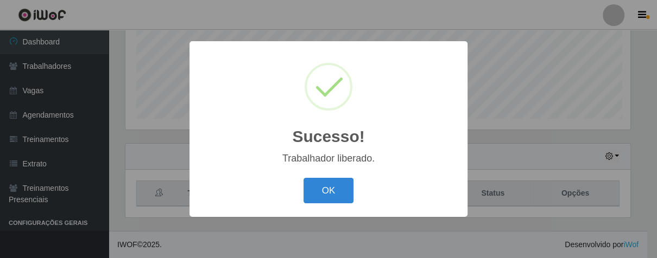
scroll to position [542615, 542333]
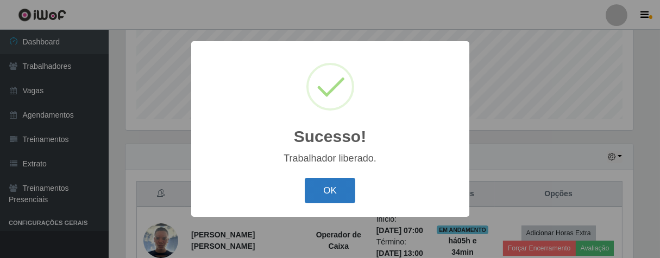
click at [335, 194] on button "OK" at bounding box center [330, 191] width 50 height 26
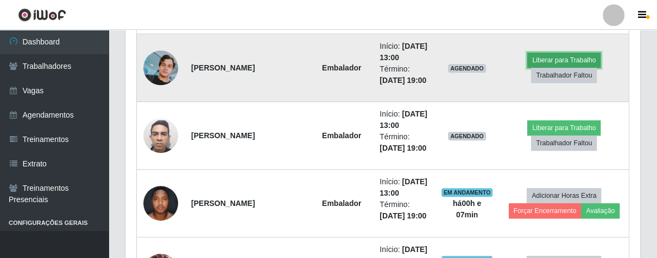
click at [555, 56] on button "Liberar para Trabalho" at bounding box center [563, 60] width 73 height 15
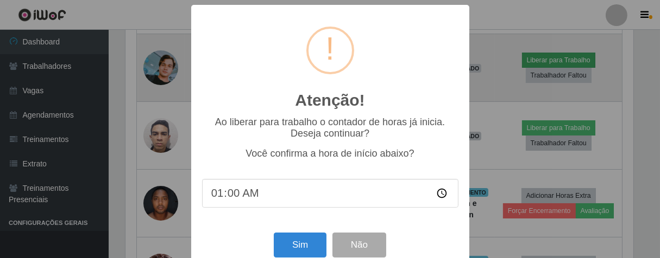
type input "13:00"
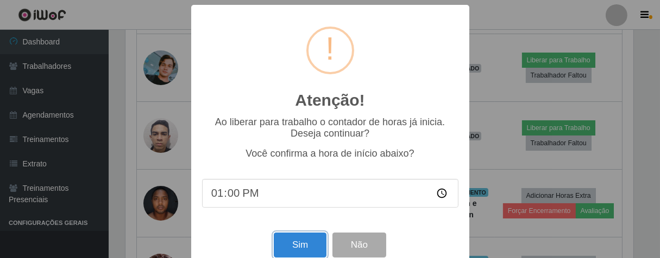
click at [321, 244] on button "Sim" at bounding box center [300, 246] width 53 height 26
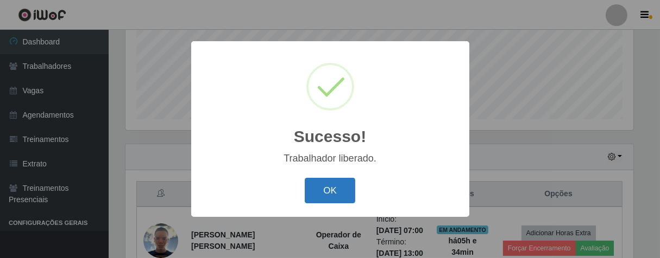
click at [349, 181] on button "OK" at bounding box center [330, 191] width 50 height 26
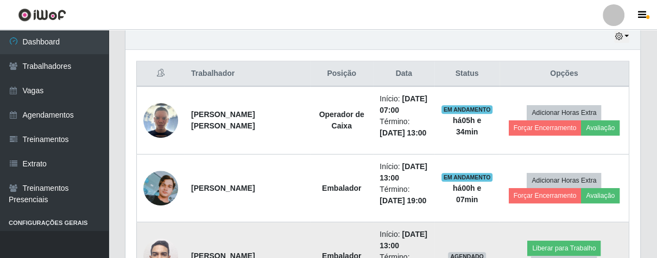
scroll to position [329, 0]
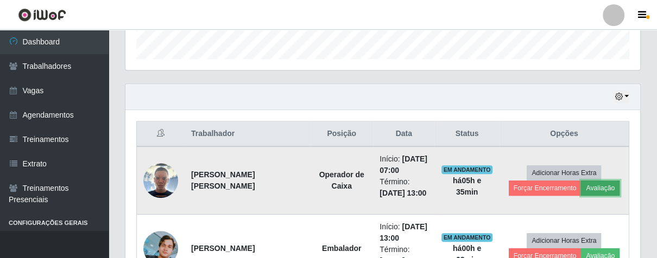
click at [592, 187] on button "Avaliação" at bounding box center [600, 188] width 39 height 15
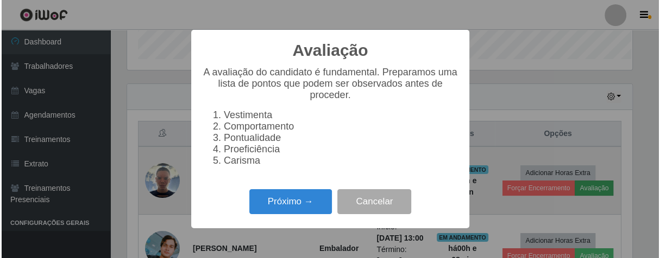
scroll to position [225, 508]
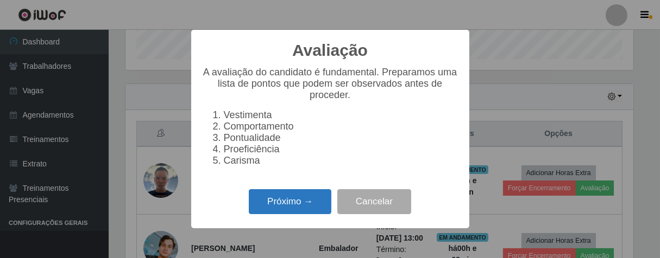
click at [269, 202] on button "Próximo →" at bounding box center [290, 202] width 83 height 26
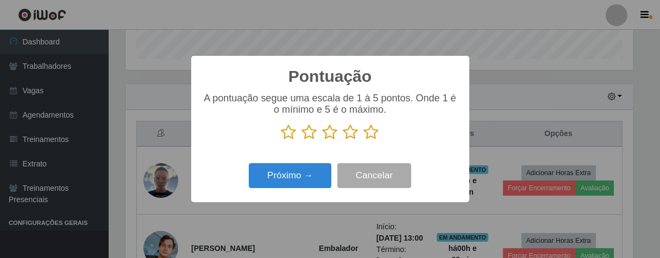
scroll to position [542615, 542333]
click at [311, 135] on icon at bounding box center [309, 132] width 15 height 16
click at [302, 141] on input "radio" at bounding box center [302, 141] width 0 height 0
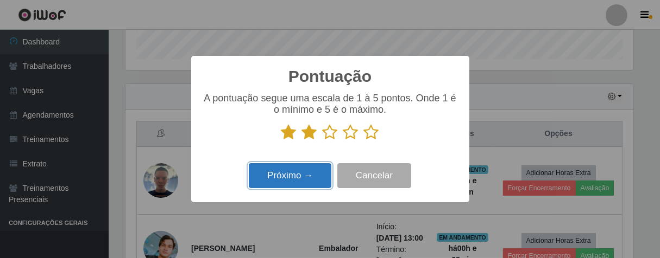
click at [309, 174] on button "Próximo →" at bounding box center [290, 176] width 83 height 26
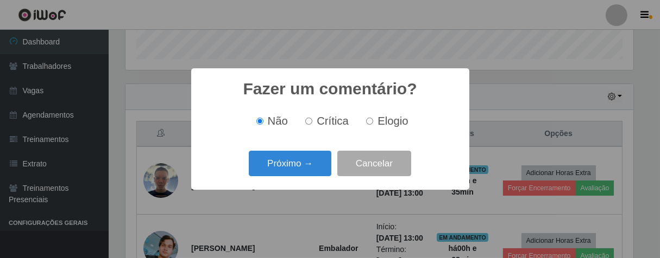
click at [309, 174] on button "Próximo →" at bounding box center [290, 164] width 83 height 26
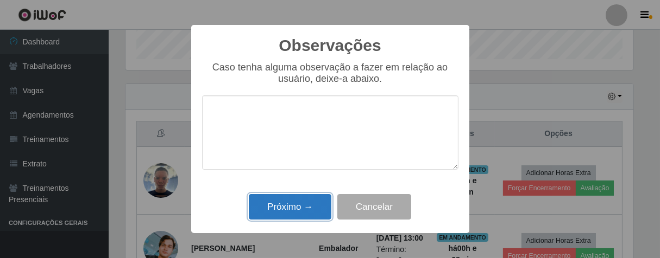
click at [308, 206] on button "Próximo →" at bounding box center [290, 207] width 83 height 26
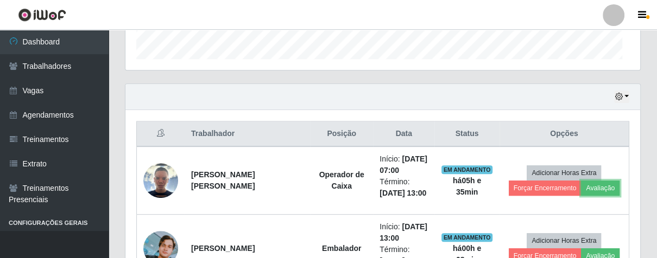
scroll to position [225, 514]
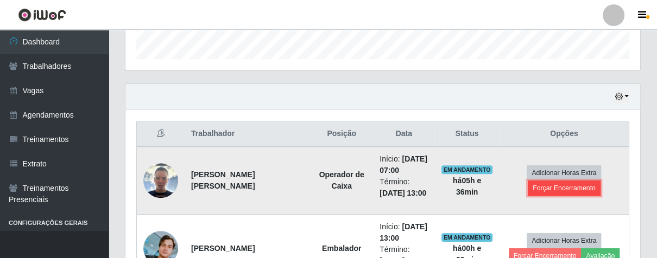
click at [557, 189] on button "Forçar Encerramento" at bounding box center [564, 188] width 73 height 15
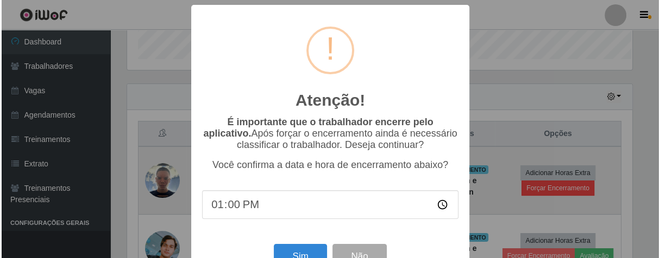
scroll to position [225, 508]
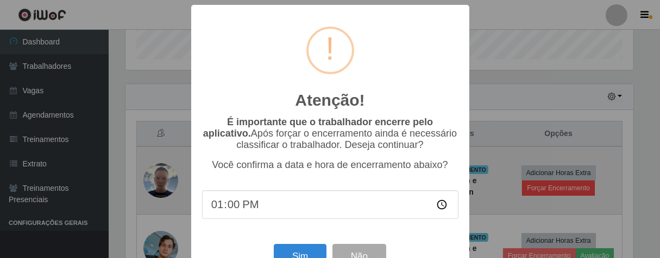
type input "13:07"
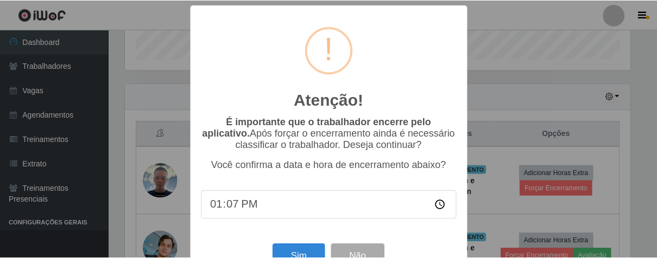
scroll to position [37, 0]
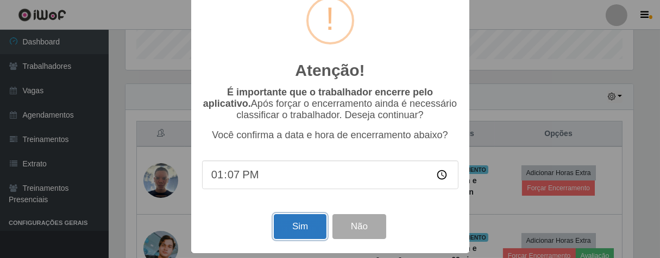
click at [288, 218] on button "Sim" at bounding box center [300, 227] width 53 height 26
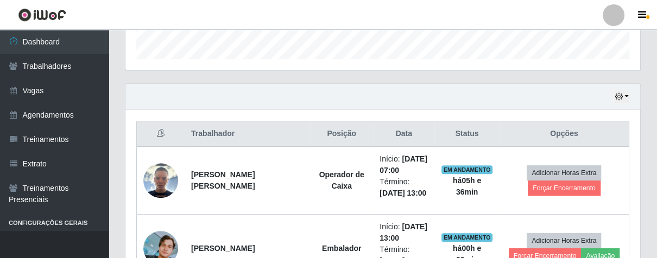
scroll to position [225, 508]
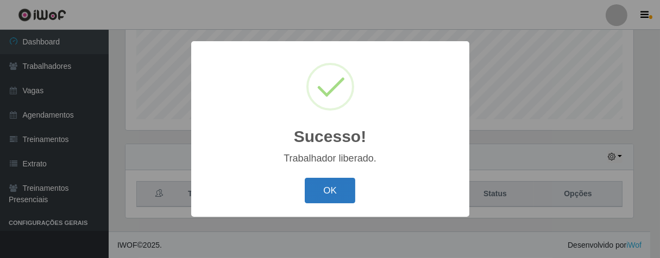
click at [325, 193] on button "OK" at bounding box center [330, 191] width 50 height 26
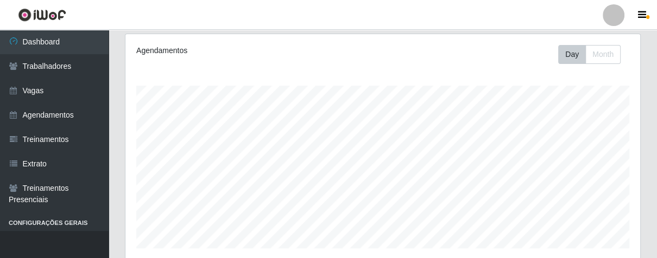
scroll to position [0, 0]
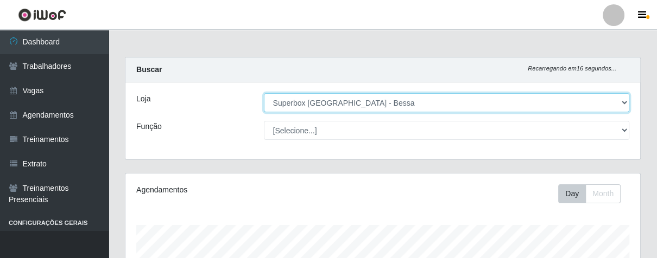
click at [618, 103] on select "[Selecione...] Superbox Brasil - Bessa" at bounding box center [447, 102] width 366 height 19
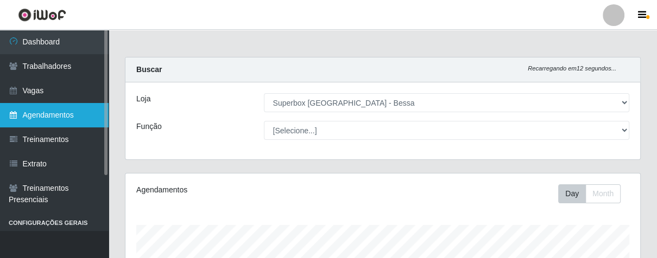
click at [83, 119] on link "Agendamentos" at bounding box center [54, 115] width 109 height 24
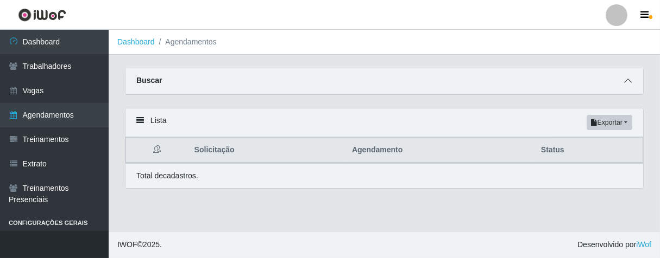
click at [627, 84] on icon at bounding box center [628, 81] width 8 height 8
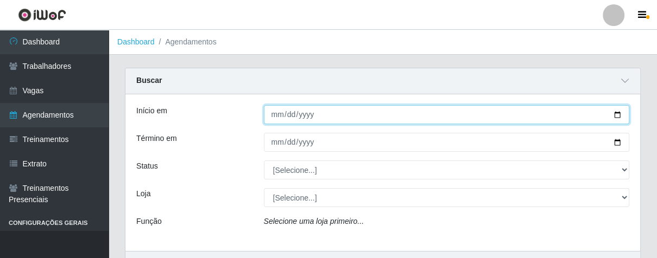
click at [275, 116] on input "Início em" at bounding box center [447, 114] width 366 height 19
type input "2025-10-03"
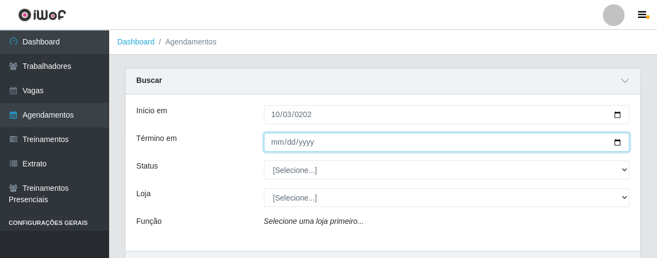
click at [280, 142] on input "Término em" at bounding box center [447, 142] width 366 height 19
type input "2025-10-03"
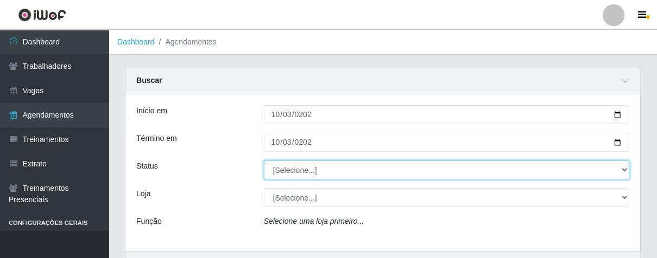
click at [619, 169] on select "[Selecione...] AGENDADO AGUARDANDO LIBERAR EM ANDAMENTO EM REVISÃO FINALIZADO C…" at bounding box center [447, 170] width 366 height 19
select select "FINALIZADO"
click at [264, 161] on select "[Selecione...] AGENDADO AGUARDANDO LIBERAR EM ANDAMENTO EM REVISÃO FINALIZADO C…" at bounding box center [447, 170] width 366 height 19
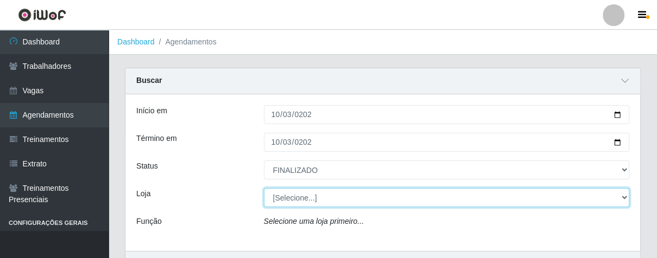
click at [621, 197] on select "[Selecione...] Superbox Brasil - Bessa" at bounding box center [447, 197] width 366 height 19
select select "206"
click at [264, 188] on select "[Selecione...] Superbox Brasil - Bessa" at bounding box center [447, 197] width 366 height 19
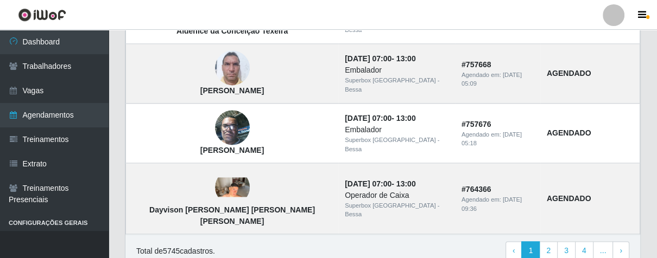
scroll to position [1066, 0]
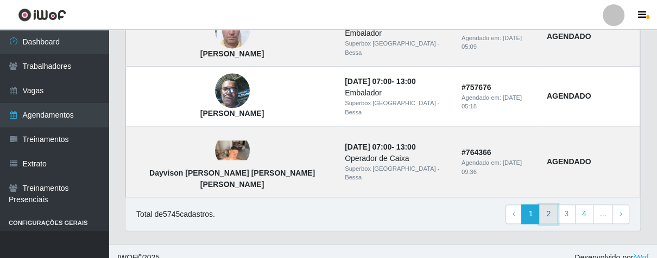
click at [553, 206] on link "2" at bounding box center [548, 215] width 18 height 20
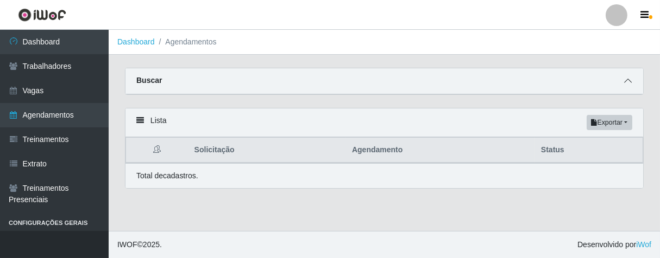
click at [627, 84] on icon at bounding box center [628, 81] width 8 height 8
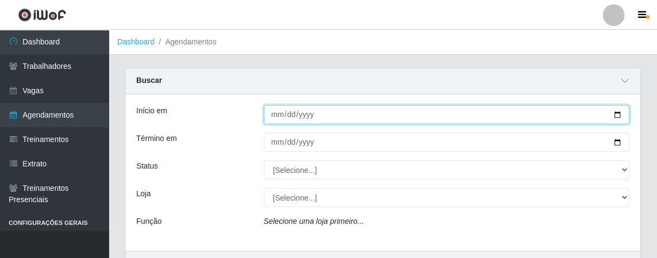
click at [275, 121] on input "Início em" at bounding box center [447, 114] width 366 height 19
type input "2025-10-02"
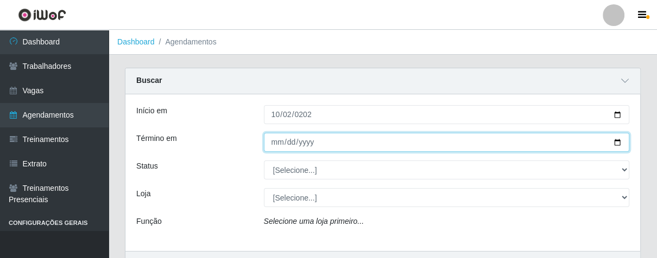
click at [276, 139] on input "Término em" at bounding box center [447, 142] width 366 height 19
type input "2025-10-02"
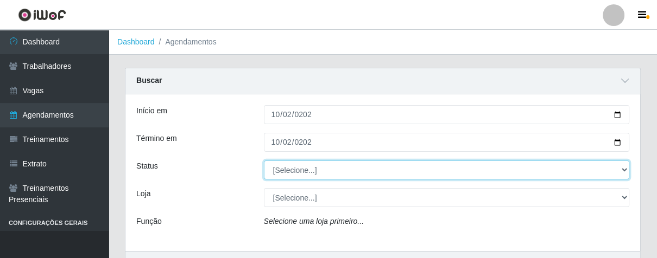
click at [622, 173] on select "[Selecione...] AGENDADO AGUARDANDO LIBERAR EM ANDAMENTO EM REVISÃO FINALIZADO C…" at bounding box center [447, 170] width 366 height 19
select select "FINALIZADO"
click at [264, 161] on select "[Selecione...] AGENDADO AGUARDANDO LIBERAR EM ANDAMENTO EM REVISÃO FINALIZADO C…" at bounding box center [447, 170] width 366 height 19
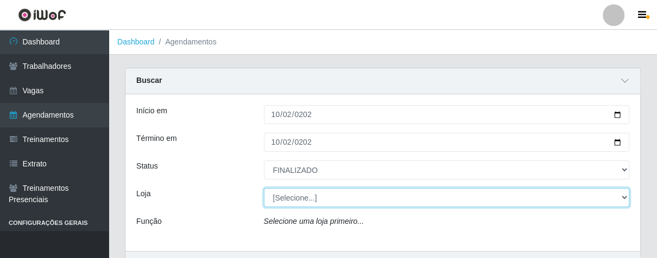
click at [620, 194] on select "[Selecione...] Superbox Brasil - Bessa" at bounding box center [447, 197] width 366 height 19
select select "206"
click at [264, 188] on select "[Selecione...] Superbox Brasil - Bessa" at bounding box center [447, 197] width 366 height 19
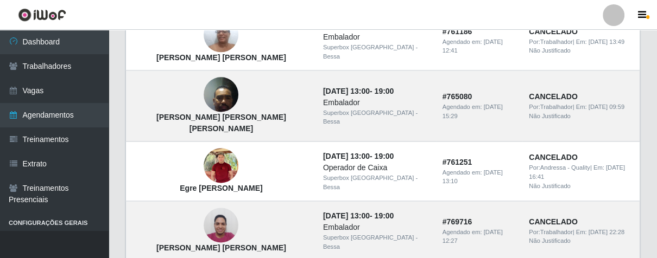
scroll to position [1077, 0]
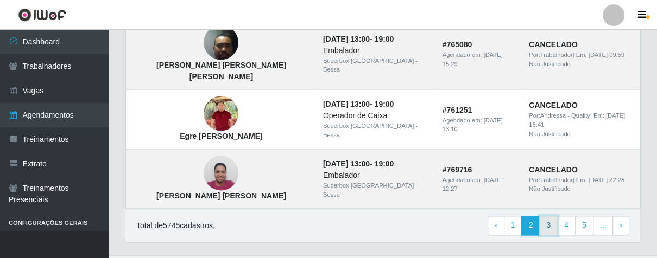
click at [547, 216] on link "3" at bounding box center [548, 226] width 18 height 20
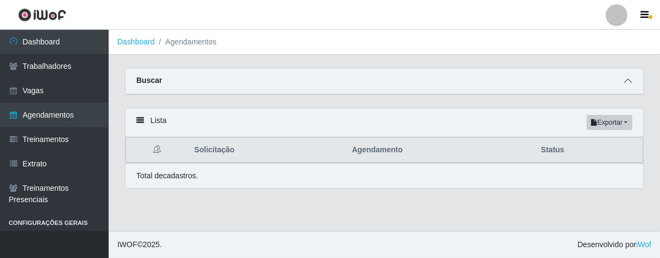
click at [626, 85] on icon at bounding box center [628, 81] width 8 height 8
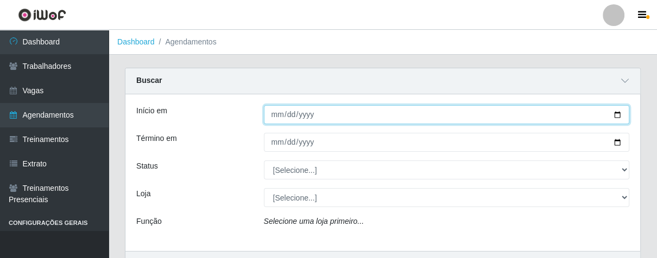
click at [276, 116] on input "Início em" at bounding box center [447, 114] width 366 height 19
type input "[DATE]"
click at [273, 122] on input "[DATE]" at bounding box center [447, 114] width 366 height 19
click at [272, 115] on input "[DATE]" at bounding box center [447, 114] width 366 height 19
type input "[DATE]"
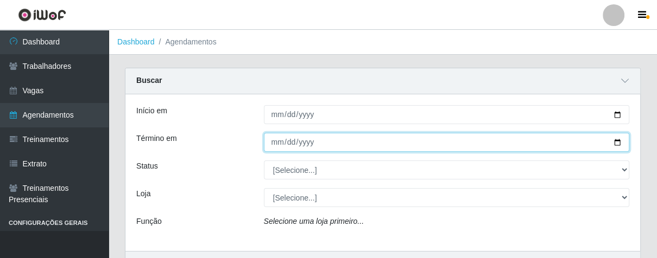
click at [275, 147] on input "Término em" at bounding box center [447, 142] width 366 height 19
type input "[DATE]"
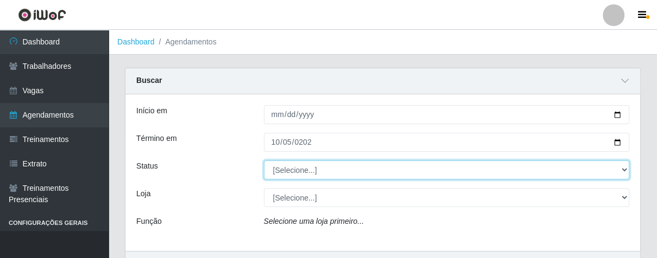
click at [620, 170] on select "[Selecione...] AGENDADO AGUARDANDO LIBERAR EM ANDAMENTO EM REVISÃO FINALIZADO C…" at bounding box center [447, 170] width 366 height 19
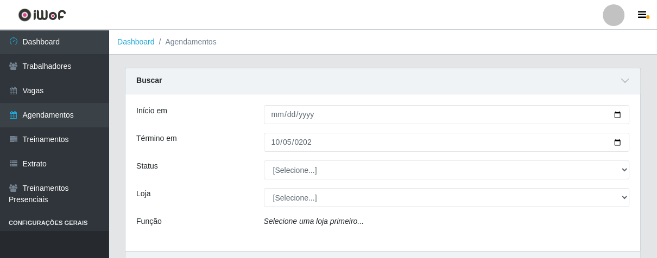
click at [472, 220] on div "Selecione uma loja primeiro..." at bounding box center [447, 224] width 382 height 16
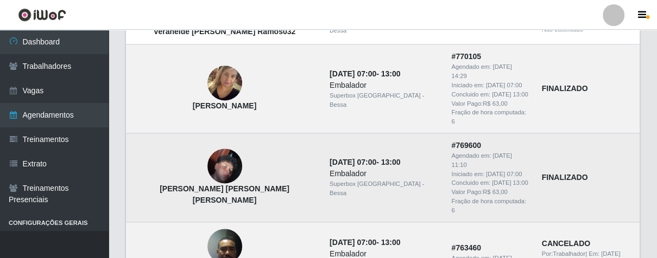
scroll to position [1084, 0]
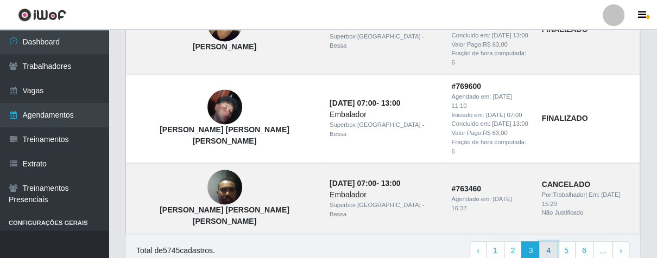
click at [555, 242] on link "4" at bounding box center [548, 252] width 18 height 20
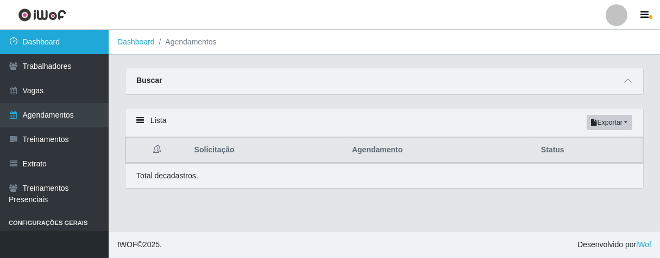
click at [55, 46] on link "Dashboard" at bounding box center [54, 42] width 109 height 24
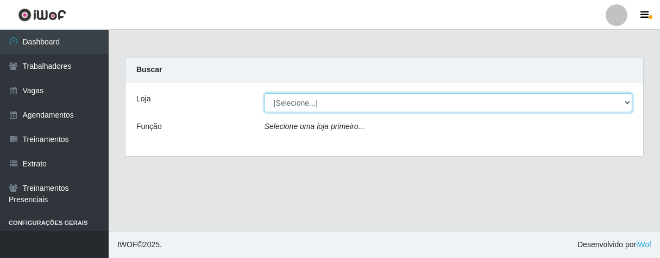
click at [626, 105] on select "[Selecione...] Superbox [GEOGRAPHIC_DATA] - Bessa" at bounding box center [448, 102] width 368 height 19
select select "206"
click at [264, 93] on select "[Selecione...] Superbox Brasil - Bessa" at bounding box center [448, 102] width 368 height 19
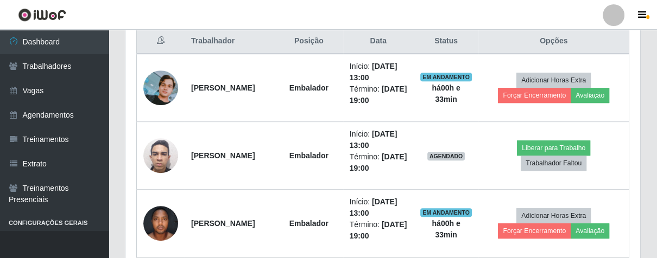
scroll to position [362, 0]
